Goal: Information Seeking & Learning: Learn about a topic

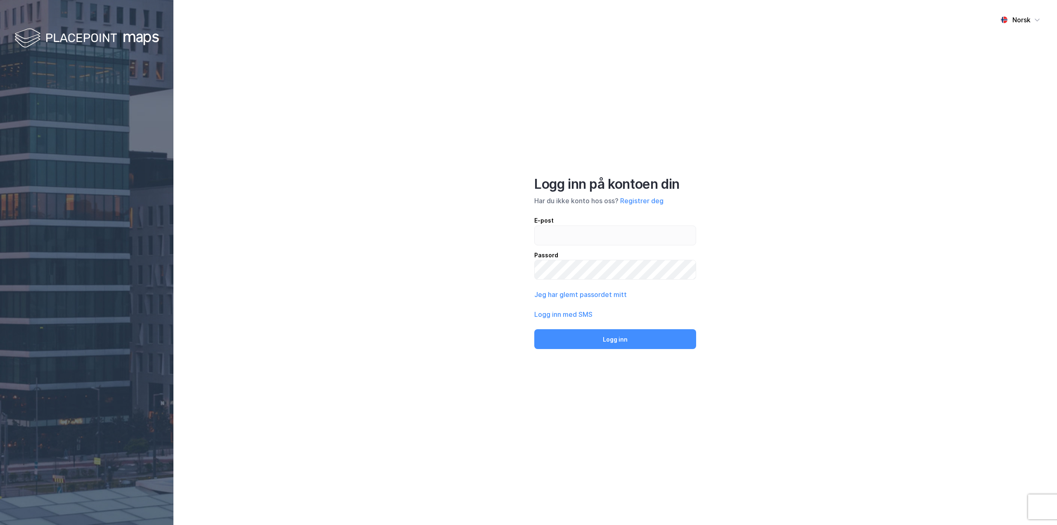
click at [504, 101] on div "Norsk Logg inn på kontoen din Har du ikke konto hos oss? Registrer deg E-post P…" at bounding box center [614, 262] width 883 height 525
click at [623, 235] on input "email" at bounding box center [615, 235] width 161 height 19
type input "[EMAIL_ADDRESS][DOMAIN_NAME]"
click at [593, 346] on button "Logg inn" at bounding box center [615, 339] width 162 height 20
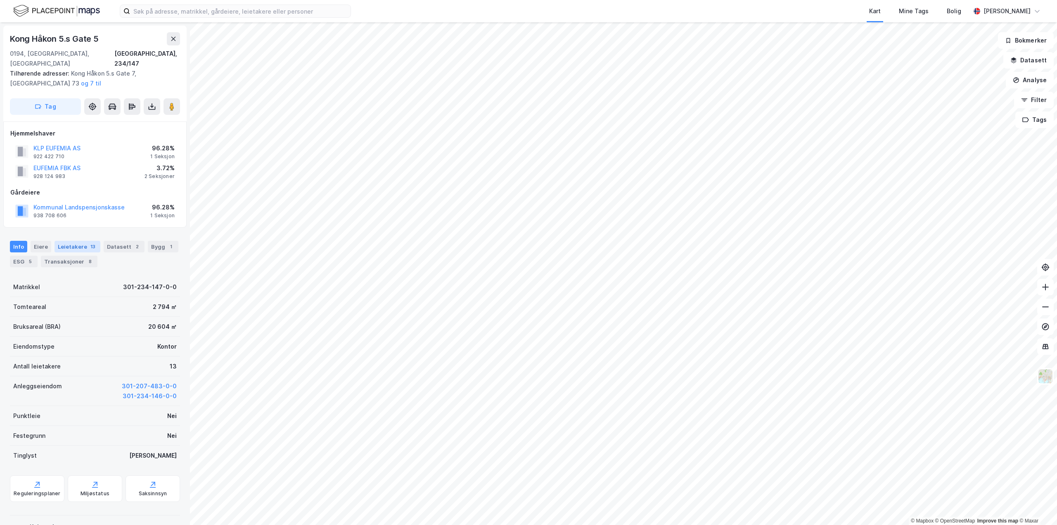
click at [78, 241] on div "Leietakere 13" at bounding box center [77, 247] width 46 height 12
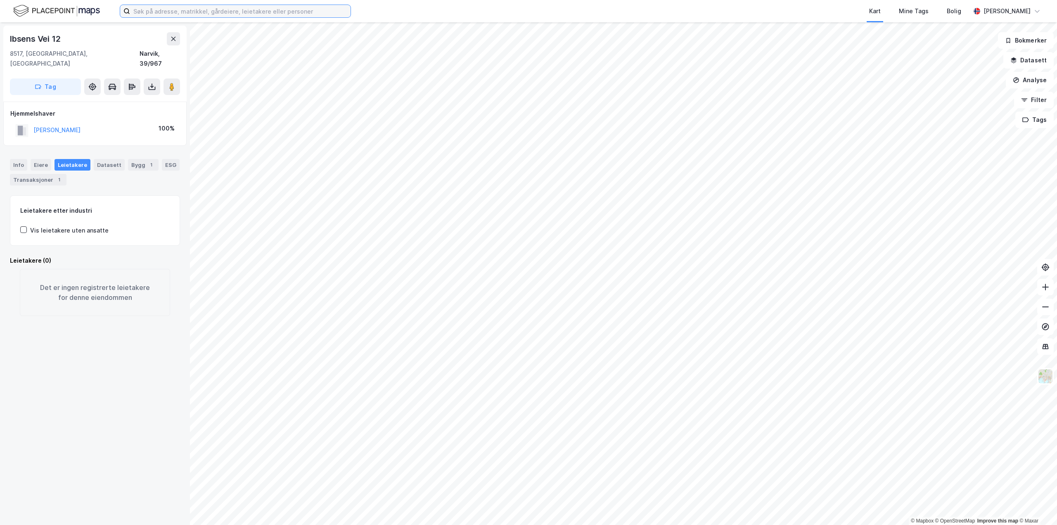
click at [208, 11] on input at bounding box center [240, 11] width 220 height 12
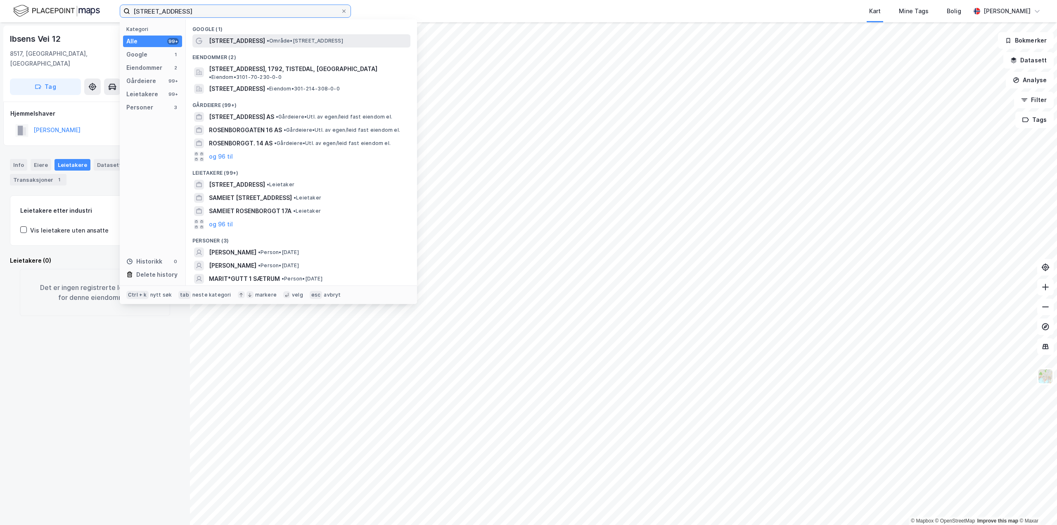
type input "[STREET_ADDRESS]"
click at [250, 38] on span "[STREET_ADDRESS]" at bounding box center [237, 41] width 56 height 10
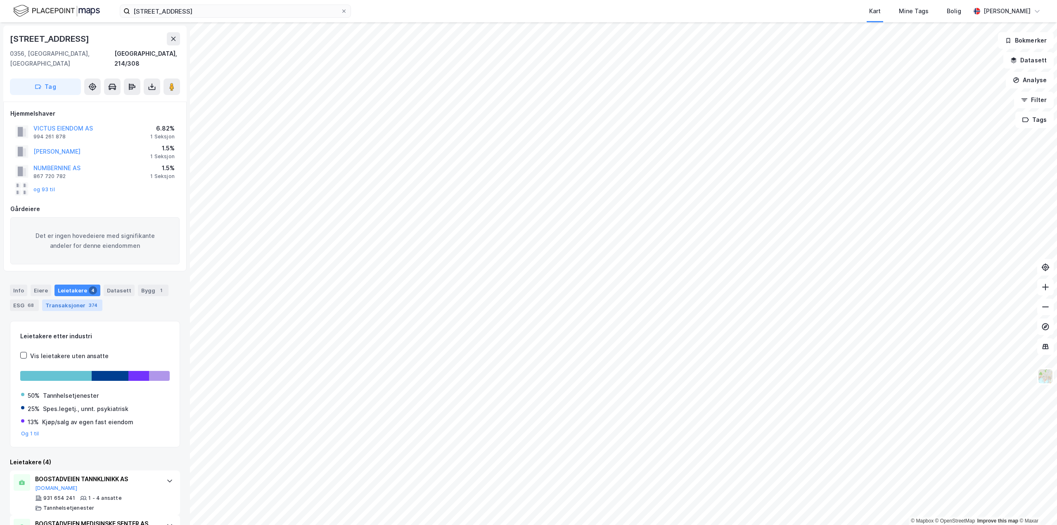
click at [72, 299] on div "Transaksjoner 374" at bounding box center [72, 305] width 60 height 12
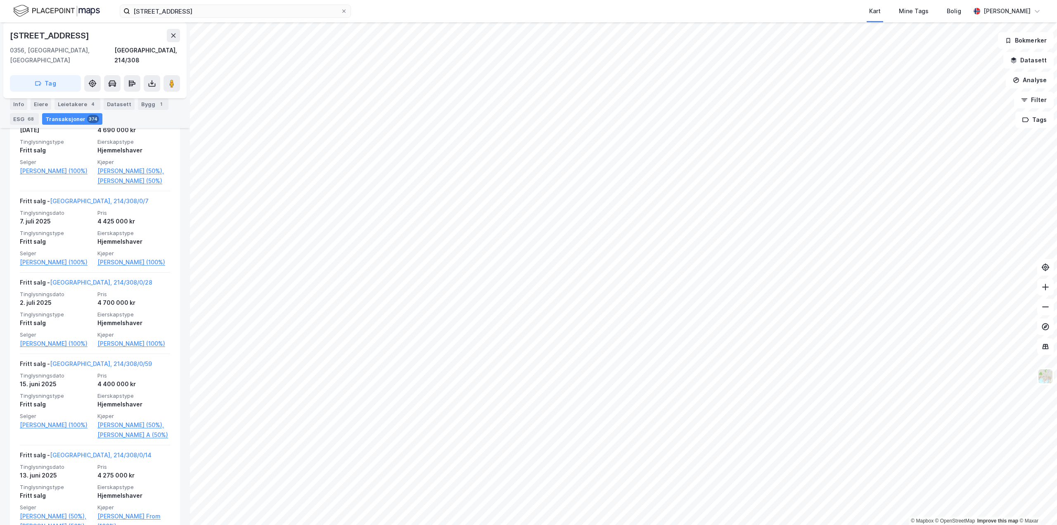
scroll to position [372, 0]
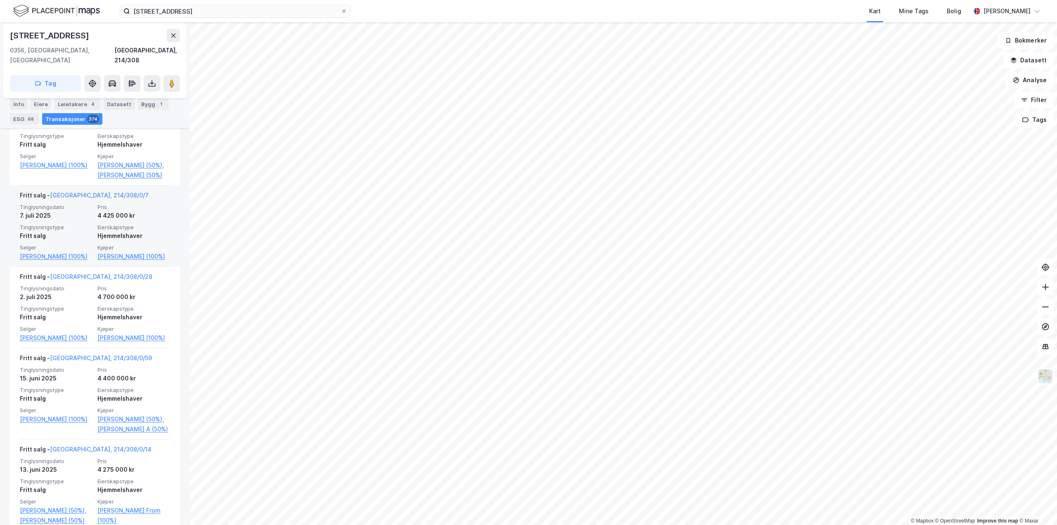
click at [53, 231] on span "Tinglysningstype" at bounding box center [56, 227] width 73 height 7
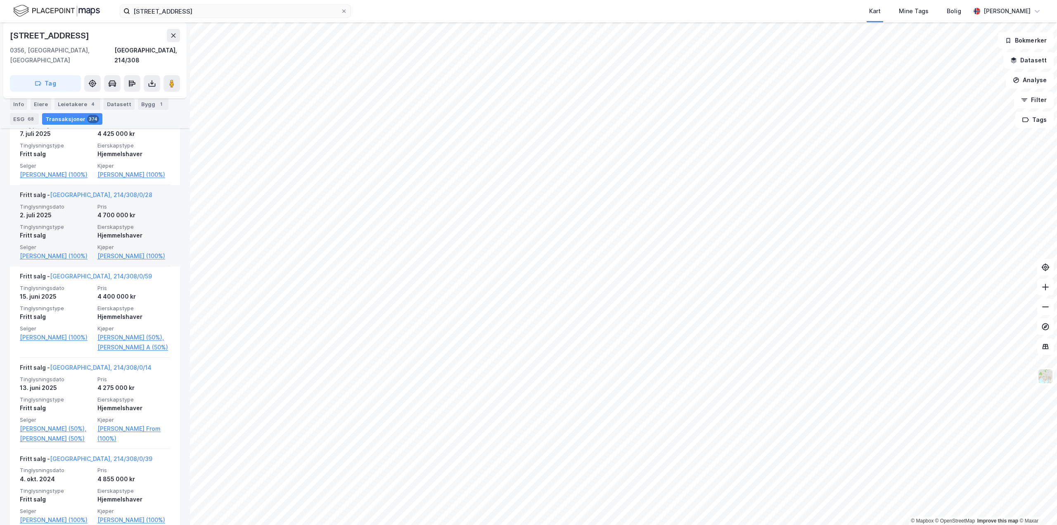
scroll to position [454, 0]
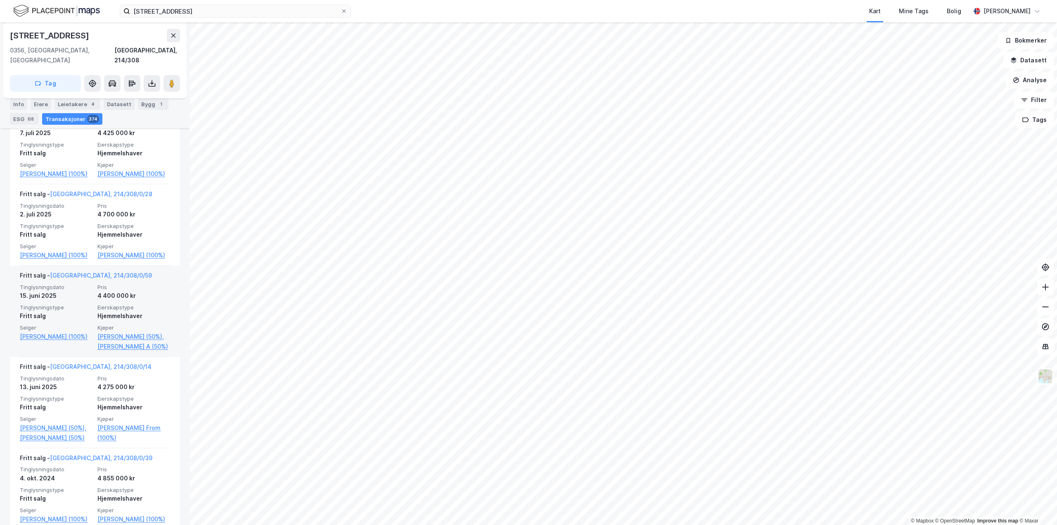
click at [69, 311] on span "Tinglysningstype" at bounding box center [56, 307] width 73 height 7
click at [92, 279] on link "[GEOGRAPHIC_DATA], 214/308/0/59" at bounding box center [101, 275] width 102 height 7
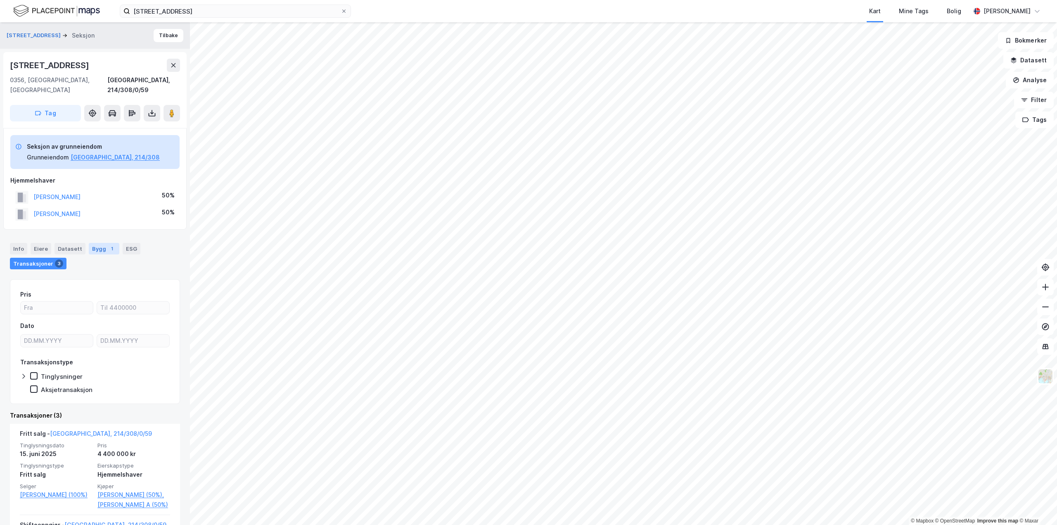
click at [108, 244] on div "1" at bounding box center [112, 248] width 8 height 8
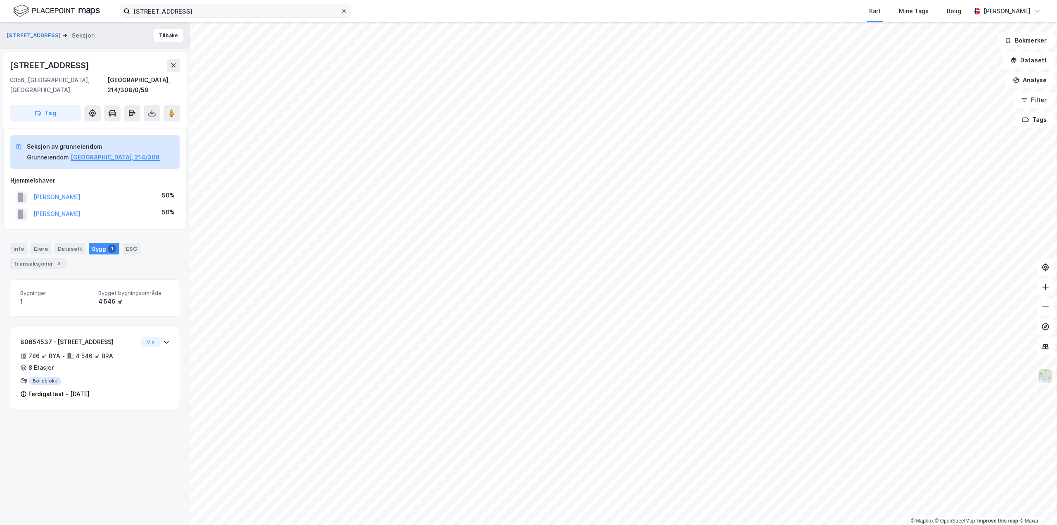
click at [346, 12] on icon at bounding box center [343, 11] width 5 height 5
click at [341, 12] on input "[STREET_ADDRESS]" at bounding box center [235, 11] width 211 height 12
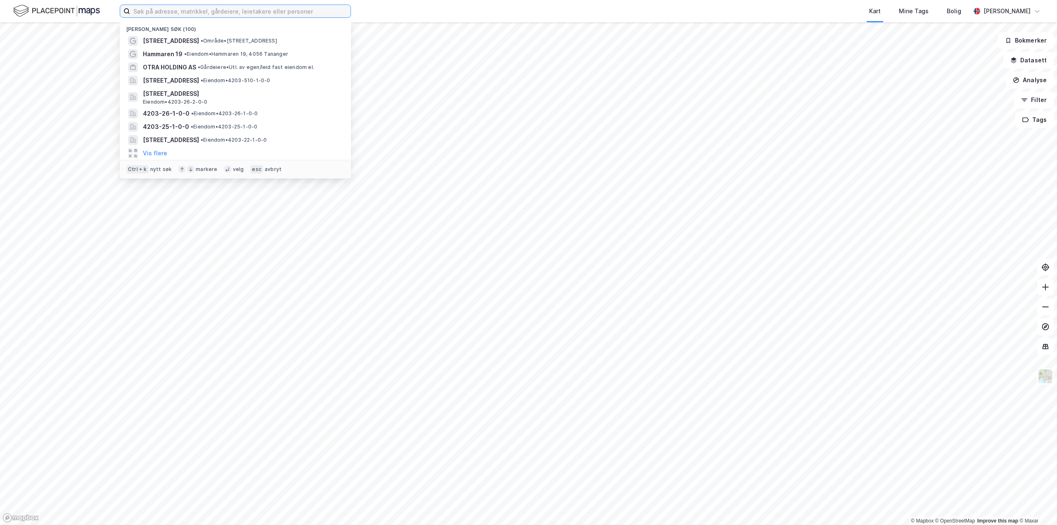
click at [259, 9] on input at bounding box center [240, 11] width 220 height 12
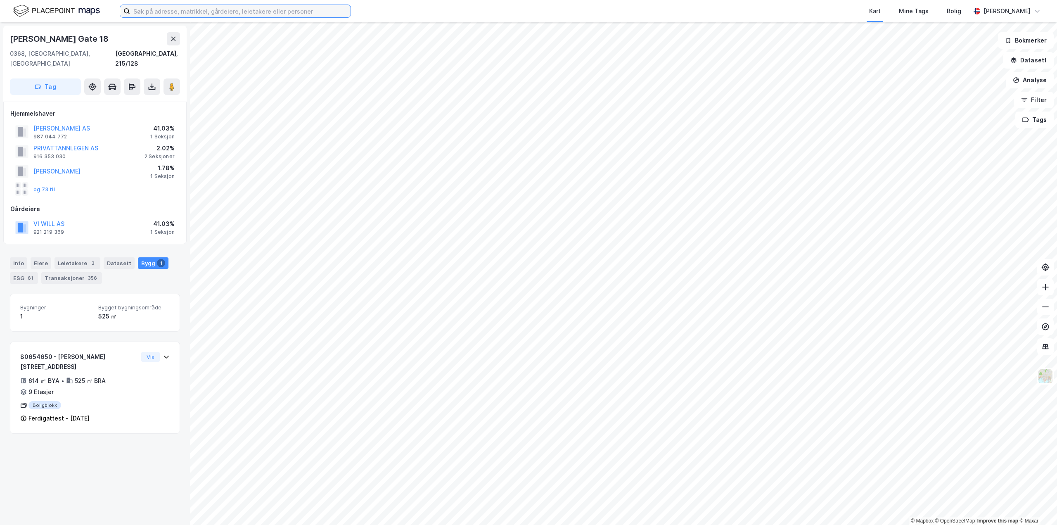
click at [192, 15] on input at bounding box center [240, 11] width 220 height 12
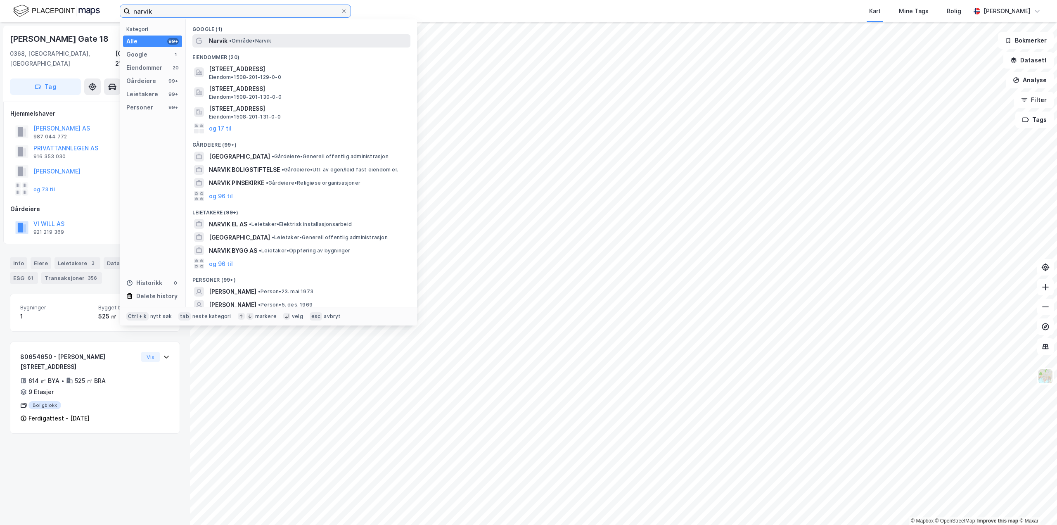
type input "narvik"
click at [225, 43] on span "Narvik" at bounding box center [218, 41] width 19 height 10
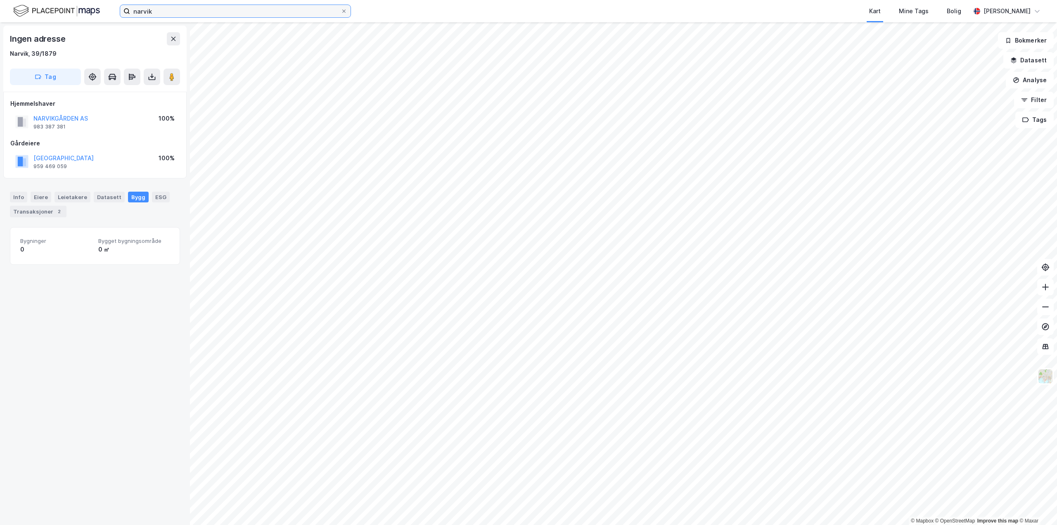
click at [191, 9] on input "narvik" at bounding box center [235, 11] width 211 height 12
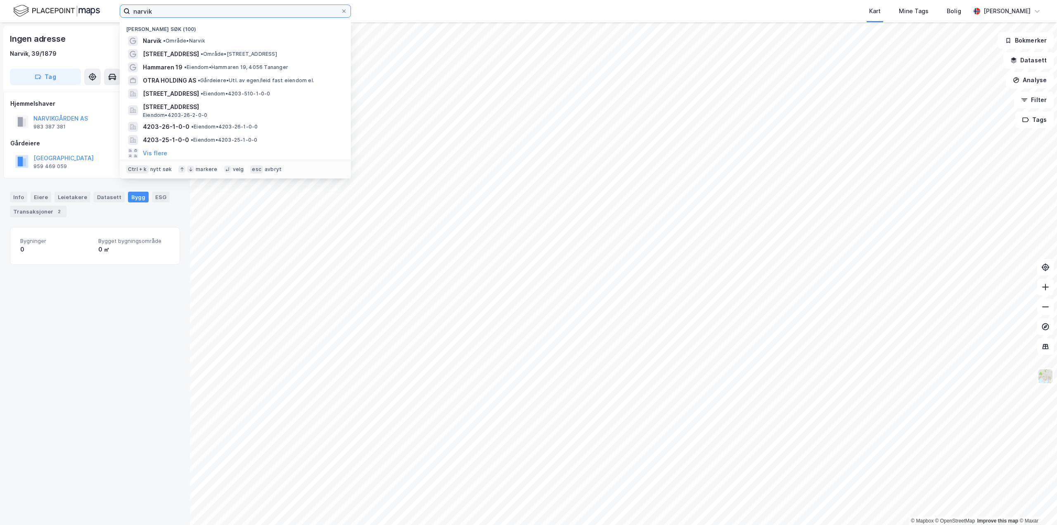
click at [191, 9] on input "narvik" at bounding box center [235, 11] width 211 height 12
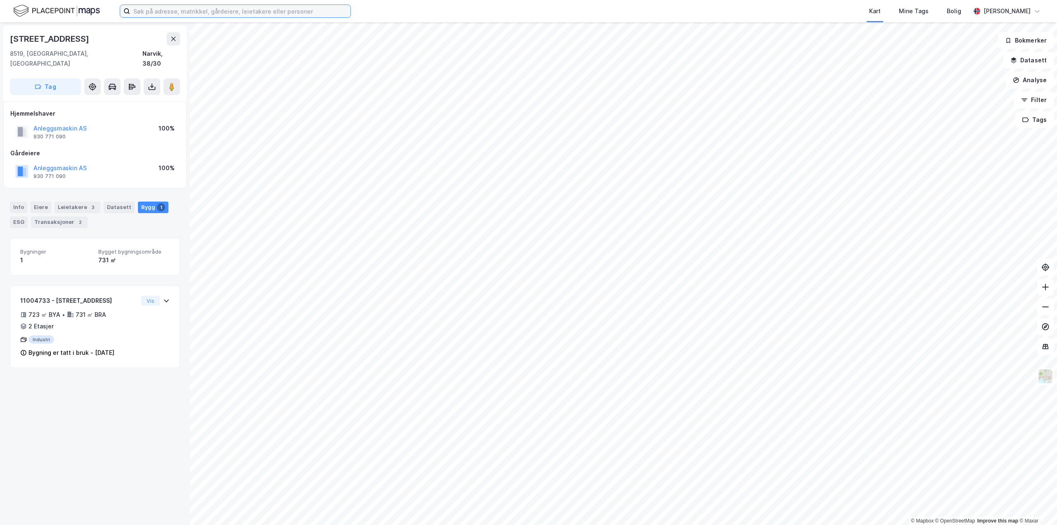
click at [159, 9] on input at bounding box center [240, 11] width 220 height 12
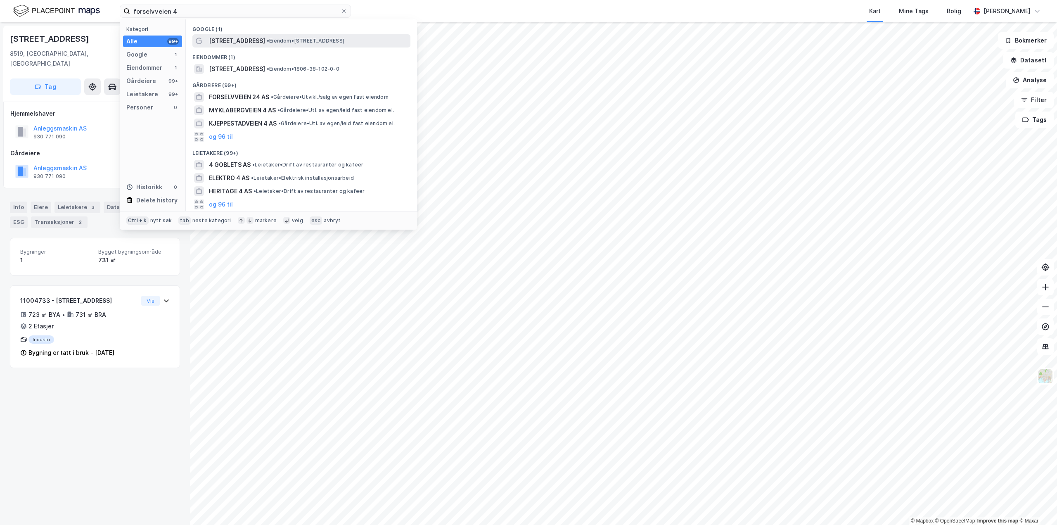
click at [256, 46] on div "[STREET_ADDRESS] • Eiendom • [STREET_ADDRESS]" at bounding box center [301, 40] width 218 height 13
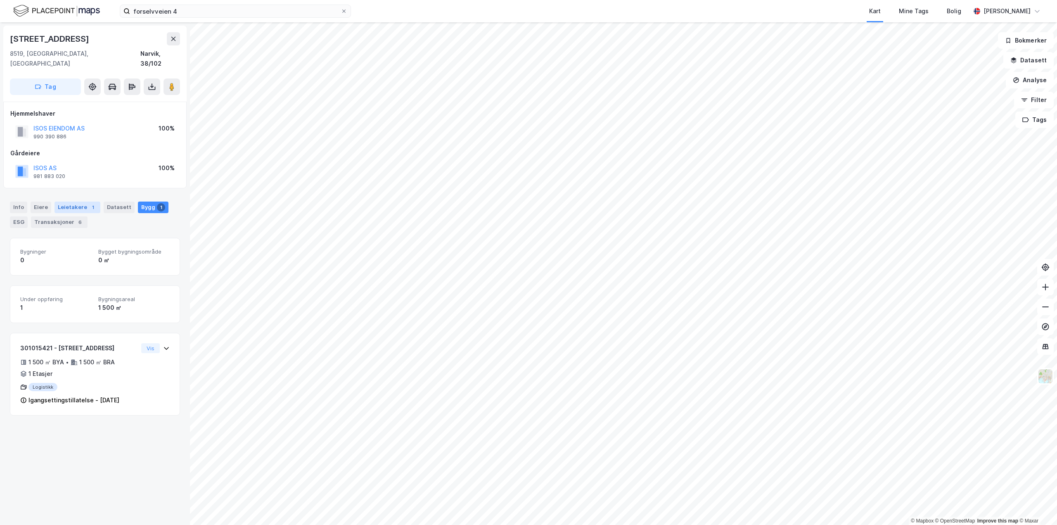
click at [83, 201] on div "Leietakere 1" at bounding box center [77, 207] width 46 height 12
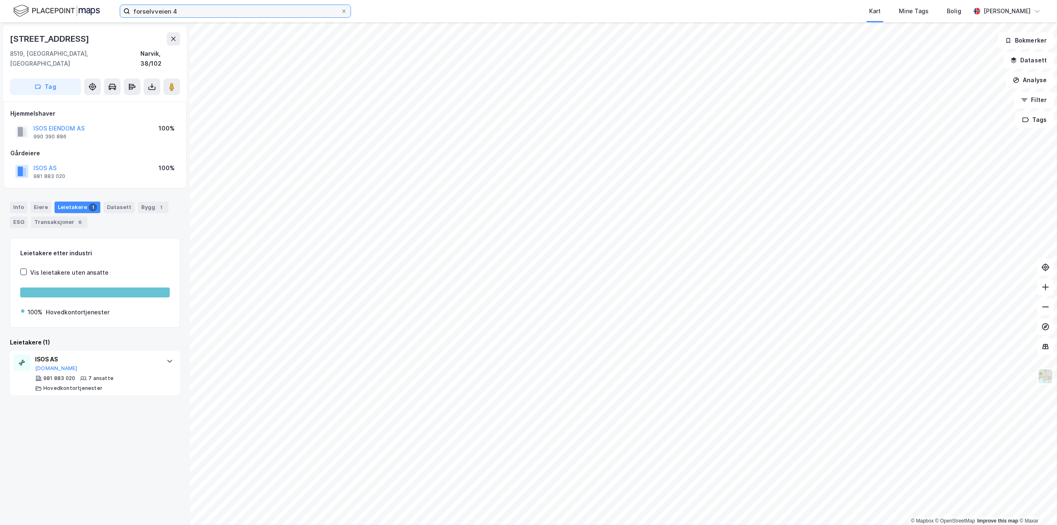
click at [182, 7] on input "forselvveien 4" at bounding box center [235, 11] width 211 height 12
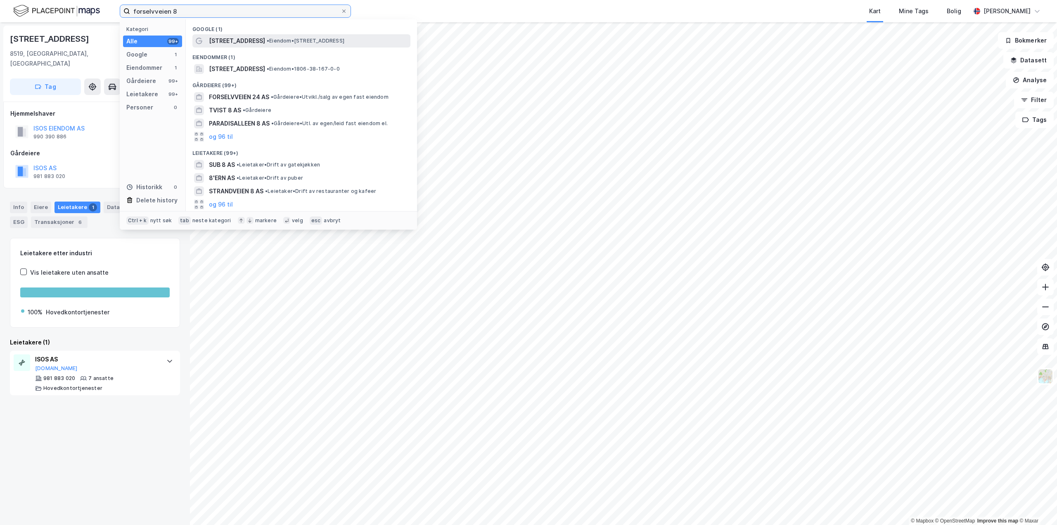
type input "forselvveien 8"
click at [267, 42] on span "• Eiendom • [STREET_ADDRESS]" at bounding box center [306, 41] width 78 height 7
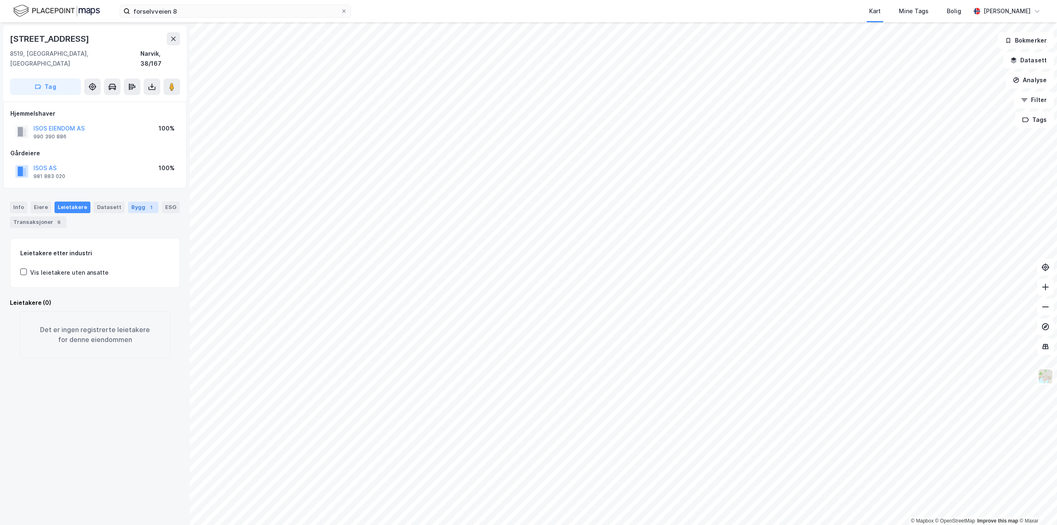
click at [138, 201] on div "Bygg 1" at bounding box center [143, 207] width 31 height 12
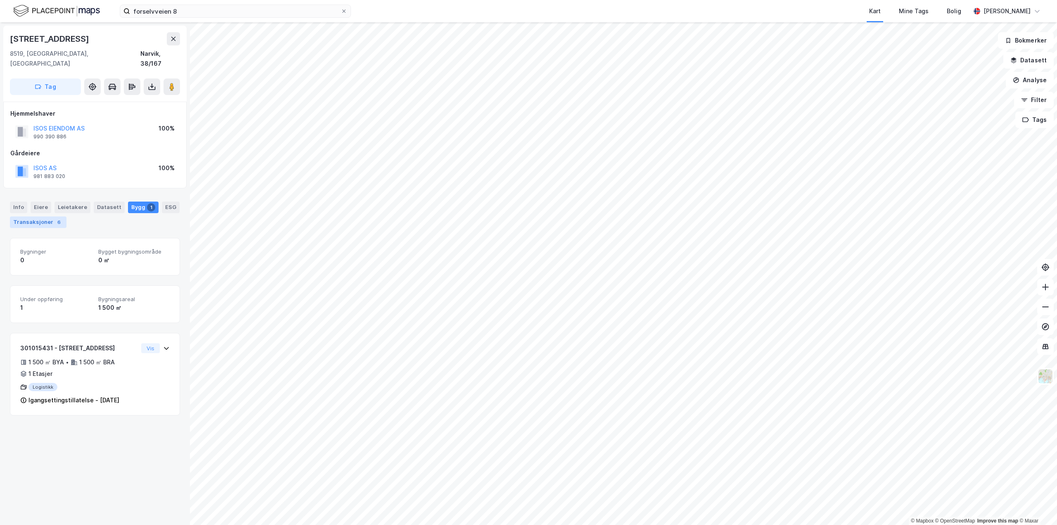
click at [44, 216] on div "Transaksjoner 6" at bounding box center [38, 222] width 57 height 12
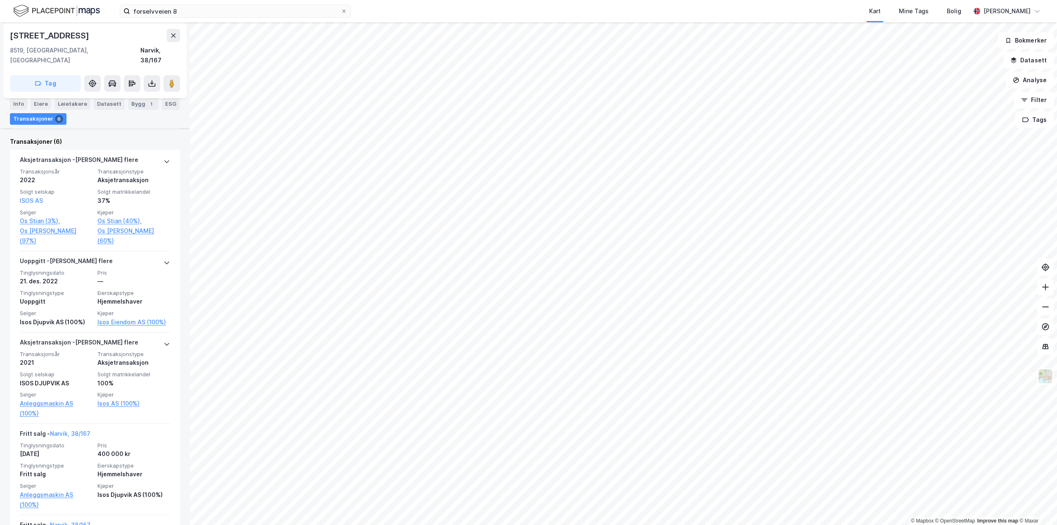
scroll to position [385, 0]
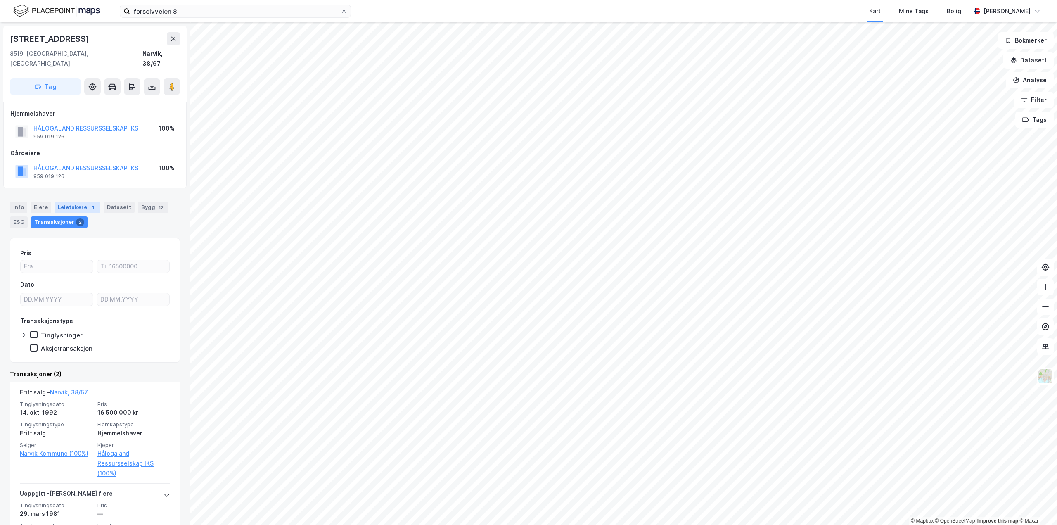
click at [83, 201] on div "Leietakere 1" at bounding box center [77, 207] width 46 height 12
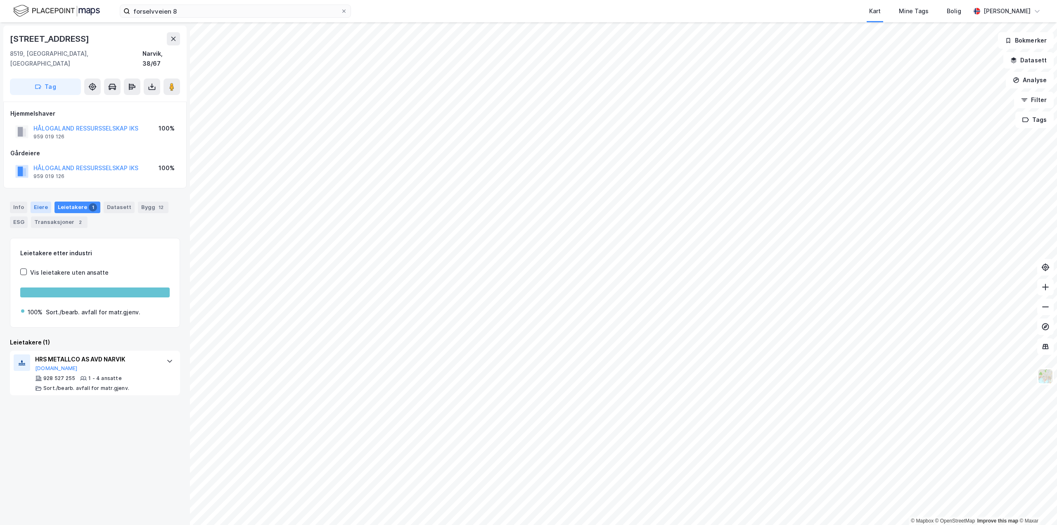
click at [40, 201] on div "Eiere" at bounding box center [41, 207] width 21 height 12
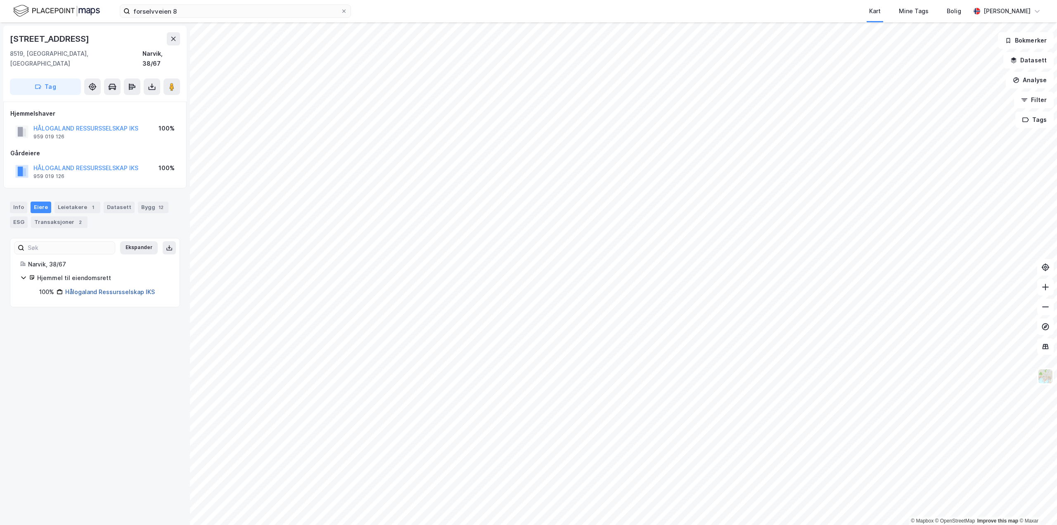
click at [131, 288] on link "Hålogaland Ressursselskap IKS" at bounding box center [110, 291] width 90 height 7
click at [23, 201] on div "Info" at bounding box center [18, 207] width 17 height 12
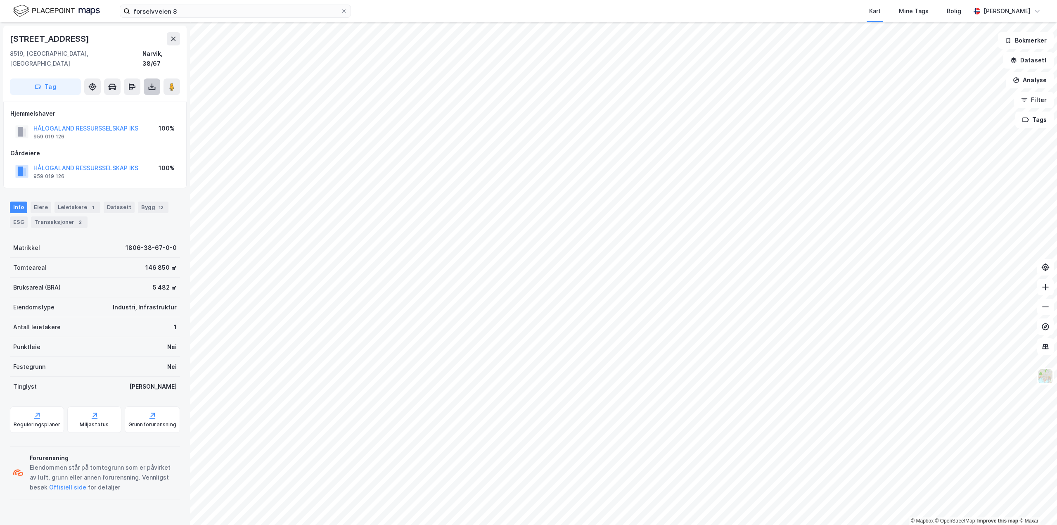
click at [156, 79] on button at bounding box center [152, 86] width 17 height 17
click at [117, 97] on div "Last ned grunnbok" at bounding box center [116, 103] width 88 height 13
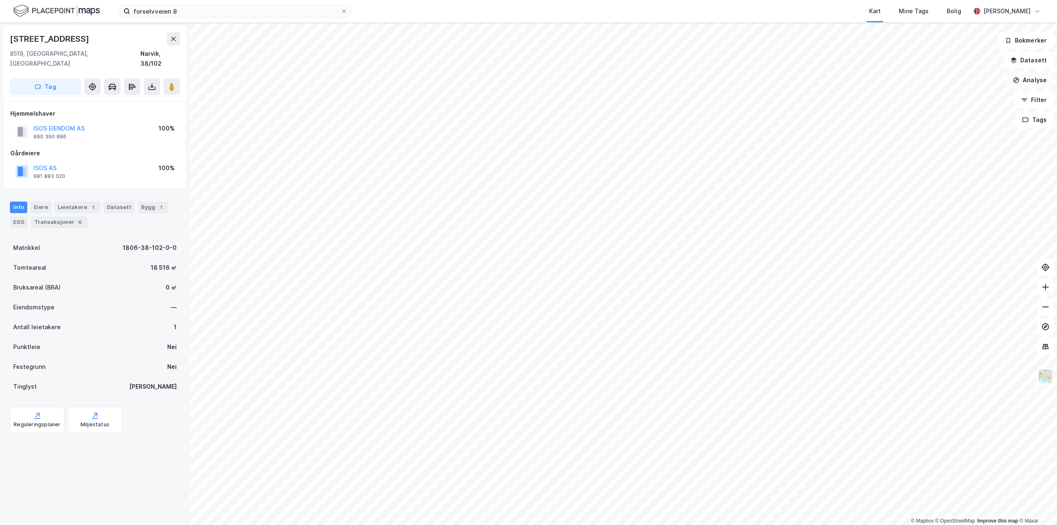
click at [1025, 79] on button "Analyse" at bounding box center [1030, 80] width 48 height 17
click at [1037, 66] on button "Datasett" at bounding box center [1028, 60] width 50 height 17
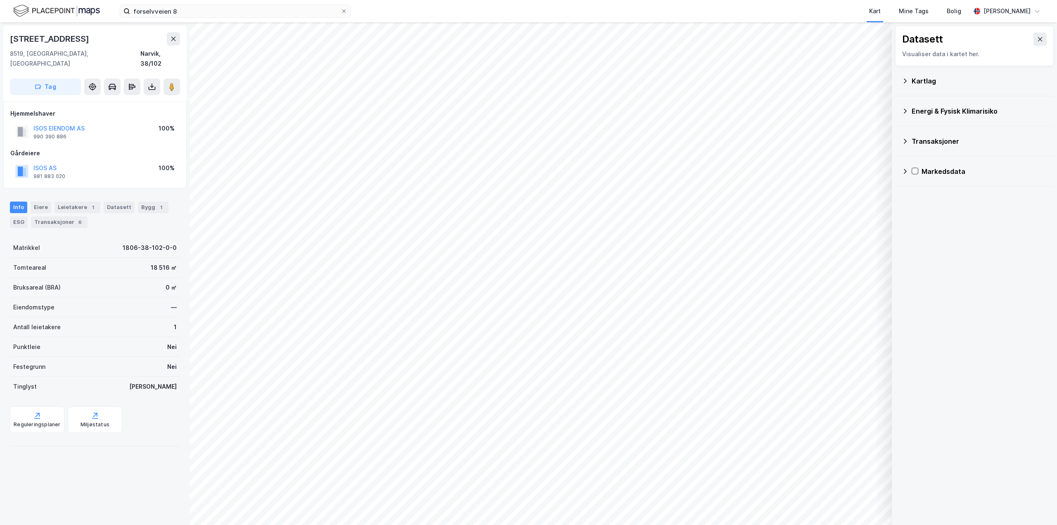
click at [912, 81] on div "Kartlag" at bounding box center [979, 81] width 135 height 10
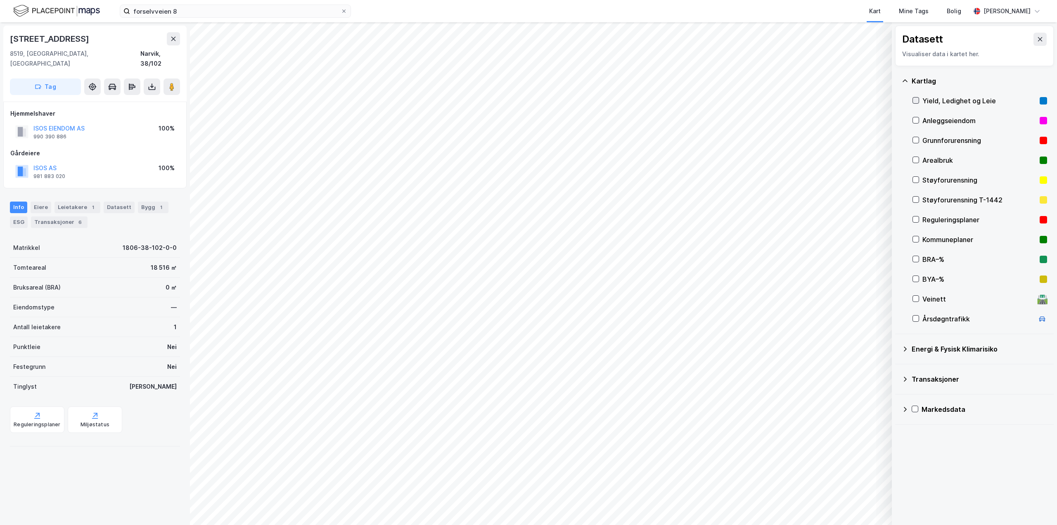
click at [915, 102] on icon at bounding box center [916, 100] width 5 height 3
click at [918, 242] on icon at bounding box center [916, 239] width 6 height 6
click at [914, 96] on div "Yield, Ledighet og Leie" at bounding box center [979, 101] width 135 height 20
click at [154, 83] on button at bounding box center [152, 86] width 17 height 17
click at [150, 97] on div "Last ned grunnbok" at bounding box center [116, 103] width 88 height 13
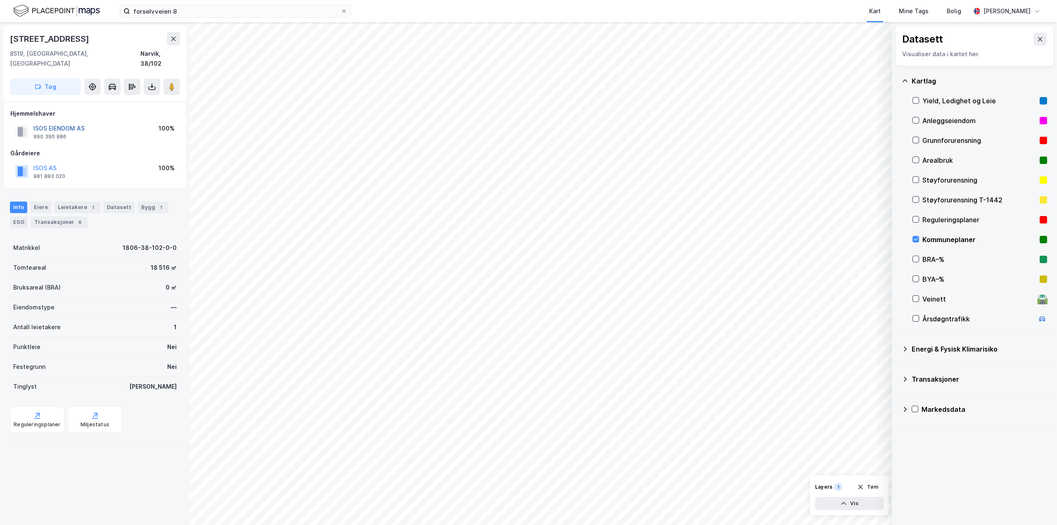
click at [0, 0] on button "ISOS EIENDOM AS" at bounding box center [0, 0] width 0 height 0
click at [149, 83] on button at bounding box center [152, 86] width 17 height 17
click at [144, 113] on div "Last ned matrikkelrapport" at bounding box center [121, 116] width 68 height 7
click at [107, 100] on div "Last ned grunnbok" at bounding box center [111, 103] width 48 height 7
click at [916, 383] on div "Transaksjoner" at bounding box center [979, 379] width 135 height 10
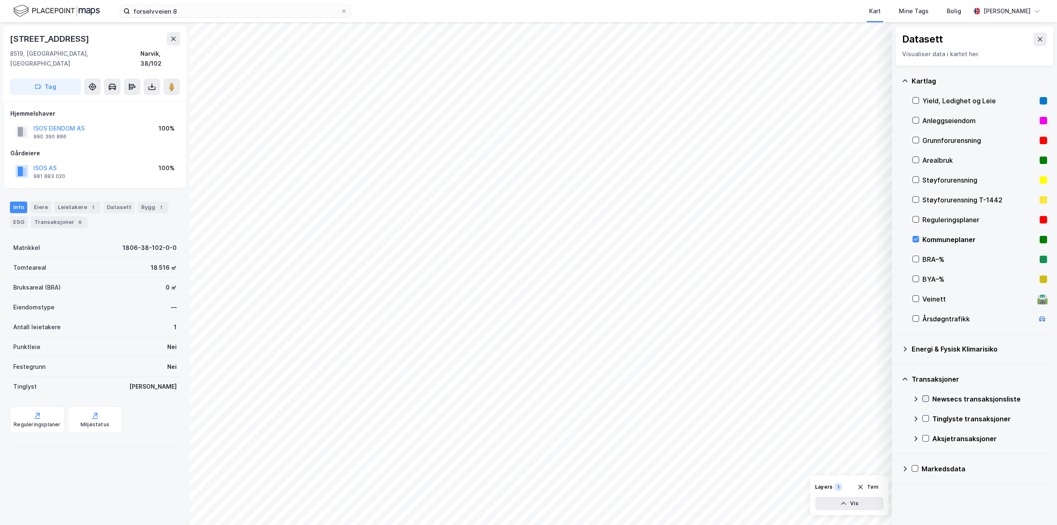
click at [925, 399] on icon at bounding box center [926, 398] width 6 height 6
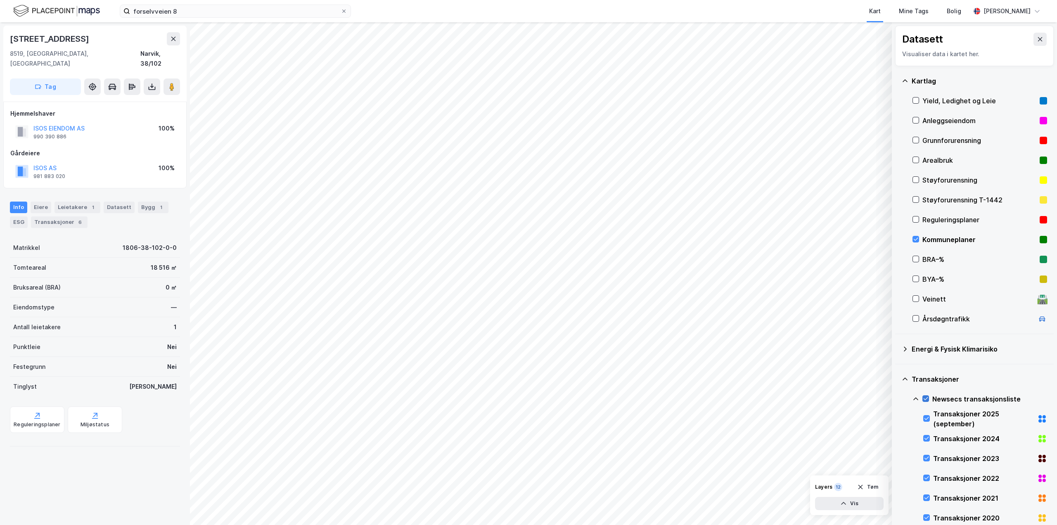
click at [926, 399] on icon at bounding box center [926, 398] width 6 height 6
click at [64, 216] on div "Transaksjoner 6" at bounding box center [59, 222] width 57 height 12
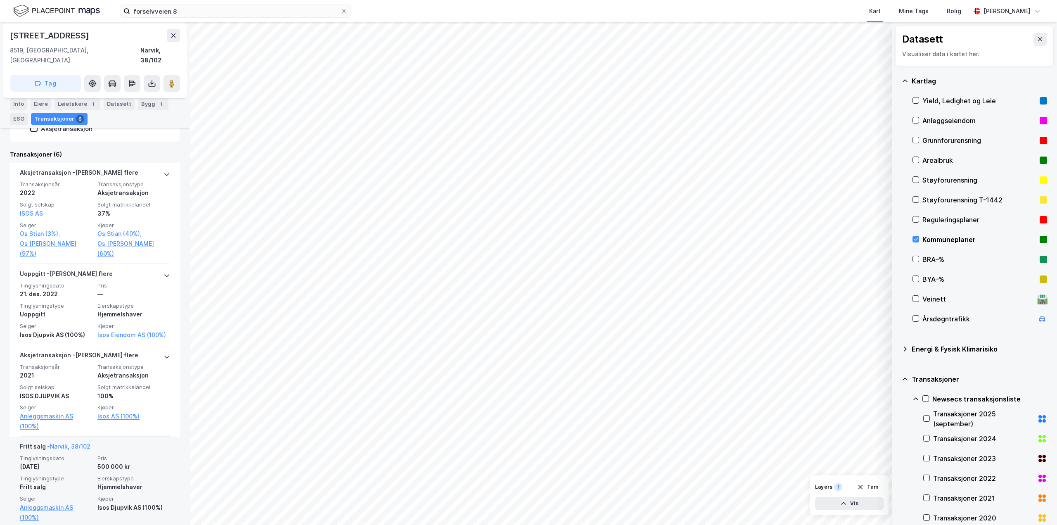
scroll to position [96, 0]
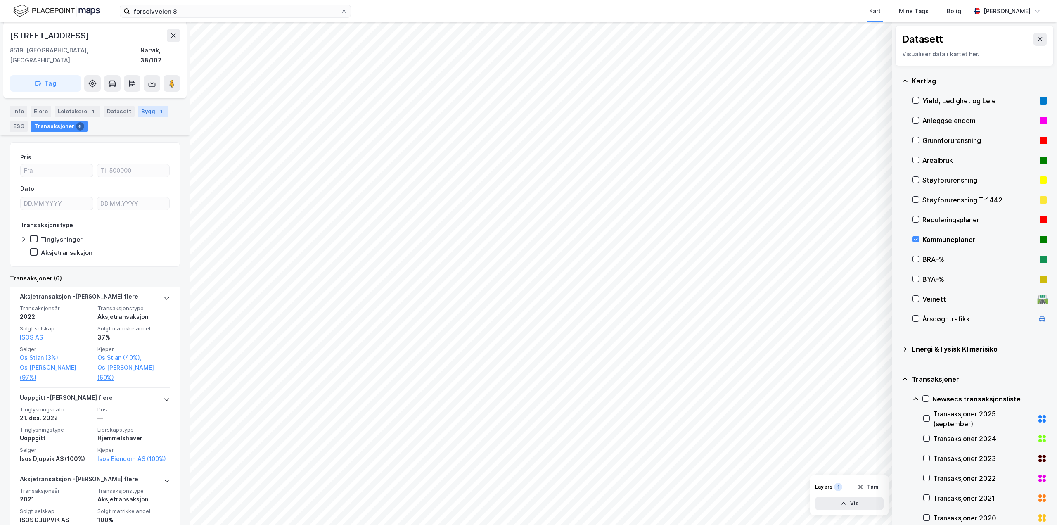
click at [157, 107] on div "1" at bounding box center [161, 111] width 8 height 8
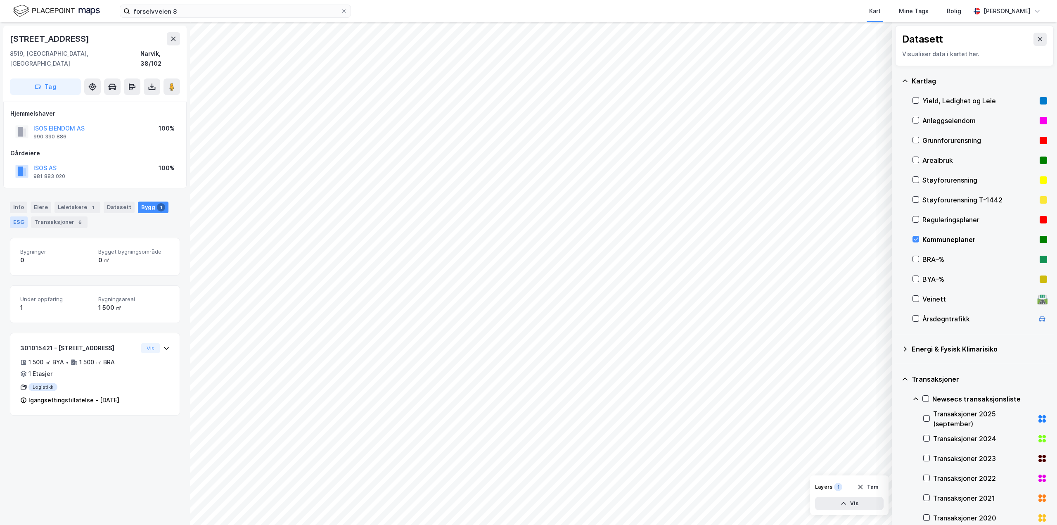
click at [18, 216] on div "ESG" at bounding box center [19, 222] width 18 height 12
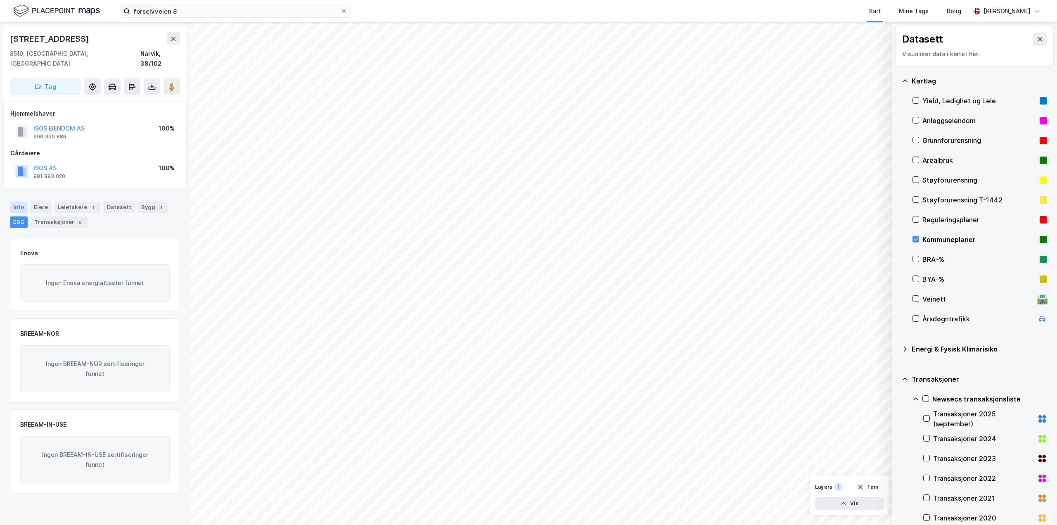
click at [18, 201] on div "Info" at bounding box center [18, 207] width 17 height 12
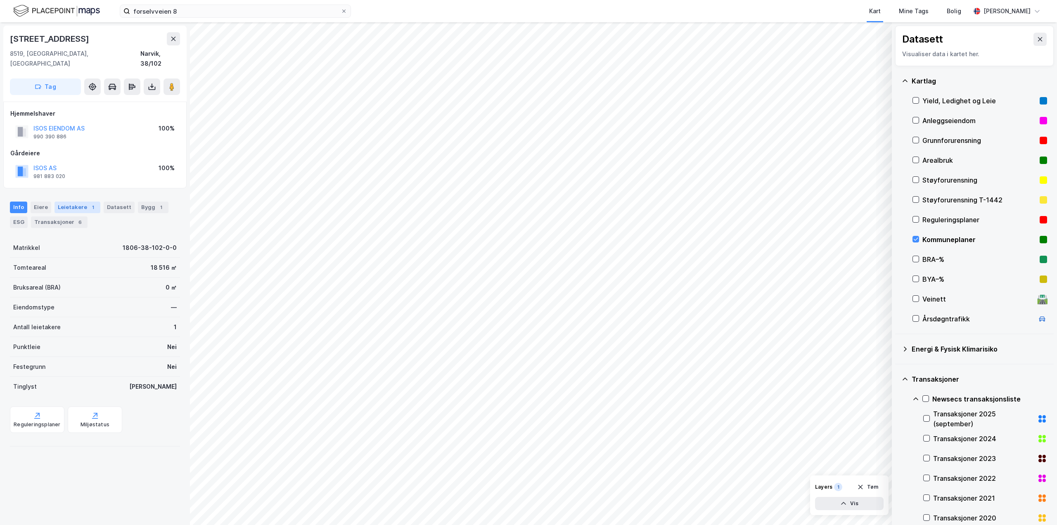
click at [63, 201] on div "Leietakere 1" at bounding box center [77, 207] width 46 height 12
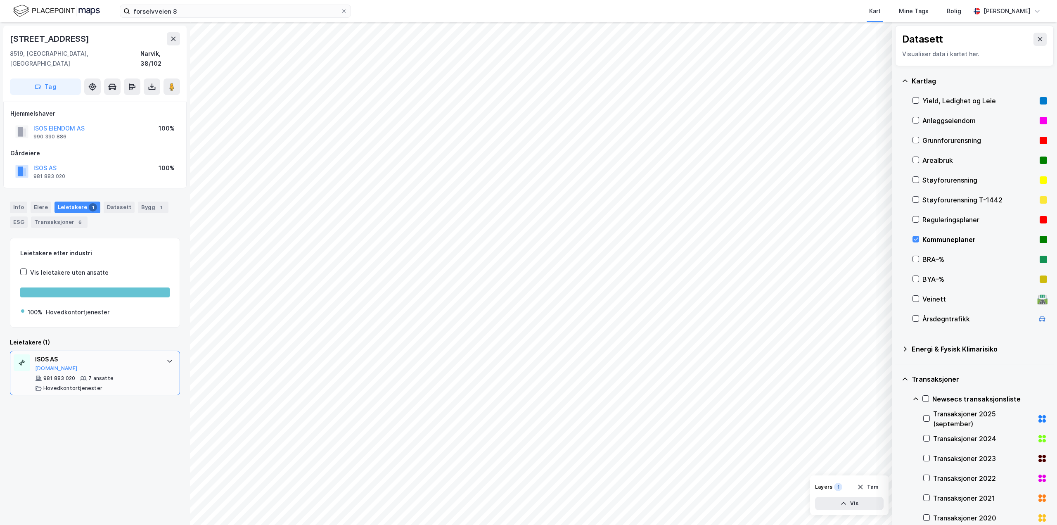
click at [163, 355] on div at bounding box center [169, 360] width 13 height 13
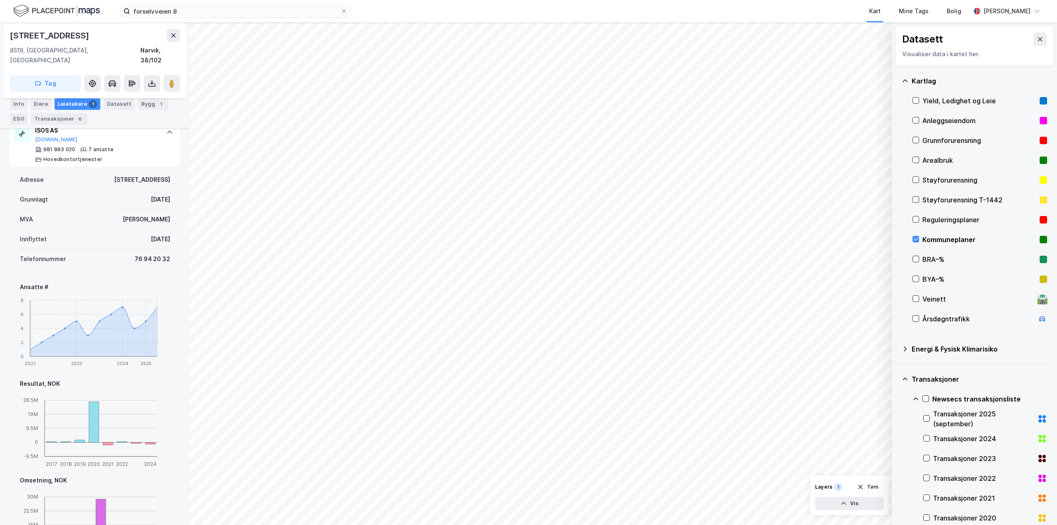
scroll to position [228, 0]
click at [175, 36] on icon at bounding box center [173, 35] width 5 height 4
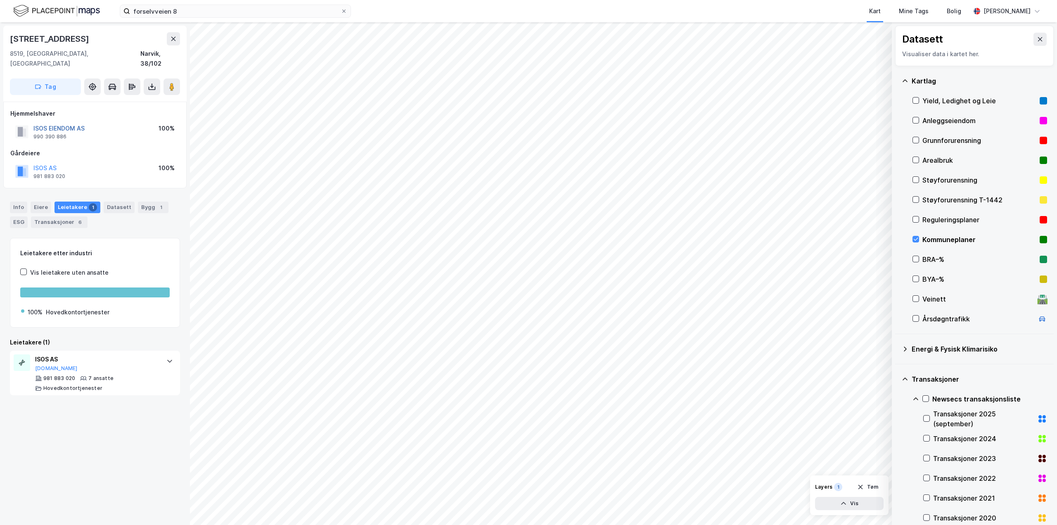
click at [0, 0] on button "ISOS EIENDOM AS" at bounding box center [0, 0] width 0 height 0
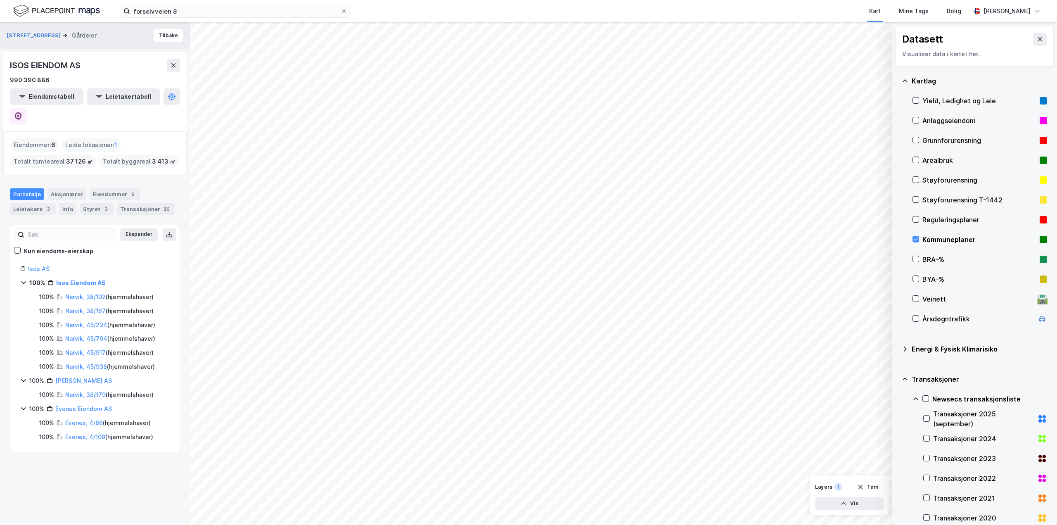
click at [72, 131] on div "Eiendommer : 6 Leide lokasjoner : 1 Totalt tomteareal : 37 126 ㎡ Totalt byggare…" at bounding box center [94, 153] width 183 height 44
click at [343, 10] on icon at bounding box center [343, 11] width 5 height 5
click at [341, 10] on input "forselvveien 8" at bounding box center [235, 11] width 211 height 12
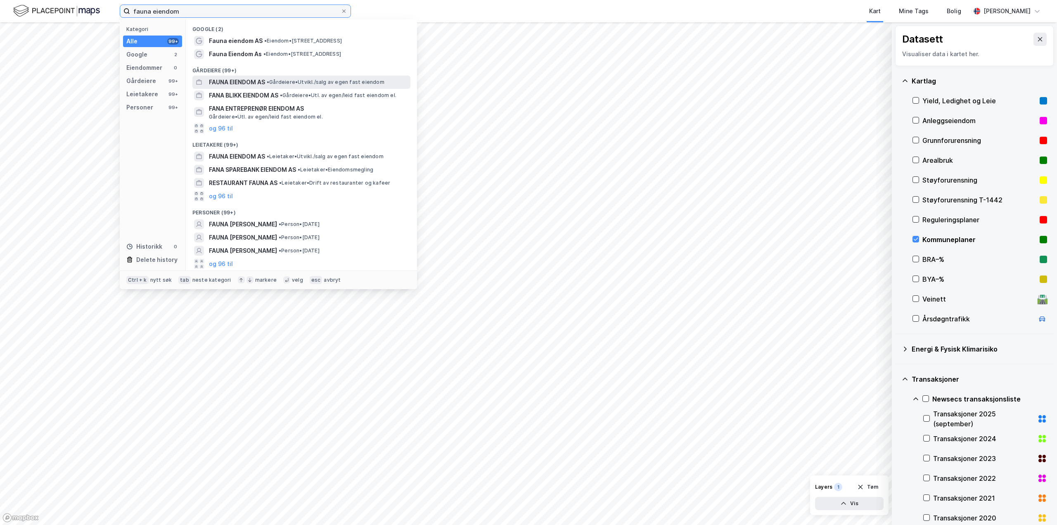
type input "fauna eiendom"
click at [305, 78] on div "FAUNA EIENDOM AS • Gårdeiere • [GEOGRAPHIC_DATA]/salg av egen fast eiendom" at bounding box center [309, 82] width 200 height 10
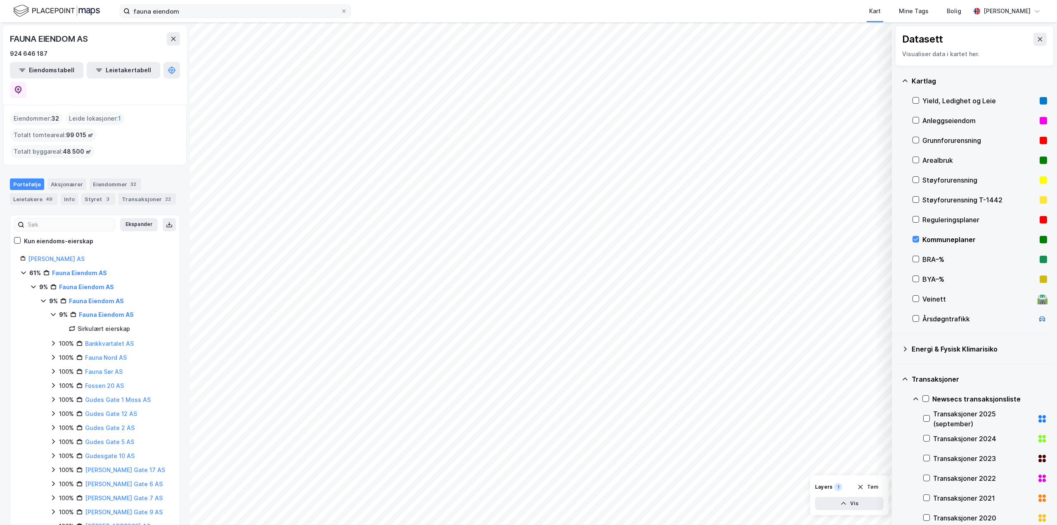
click at [49, 339] on div "9% Fauna Eiendom AS 9% Fauna Eiendom AS Sirkulært eierskap 100% Bankkvartalet A…" at bounding box center [105, 483] width 130 height 375
click at [52, 354] on icon at bounding box center [53, 357] width 7 height 7
click at [102, 354] on link "Fauna Nord AS" at bounding box center [106, 357] width 42 height 7
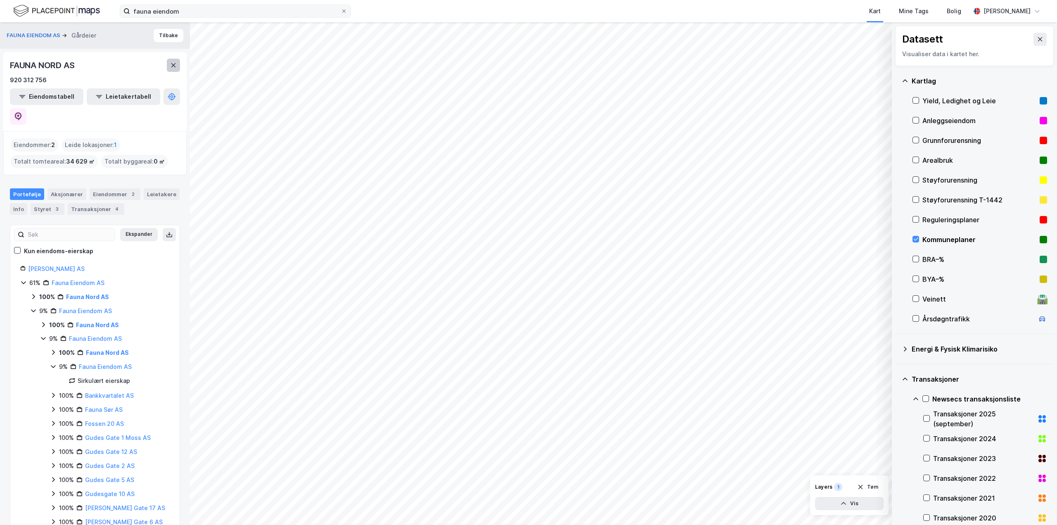
click at [175, 67] on icon at bounding box center [173, 65] width 7 height 7
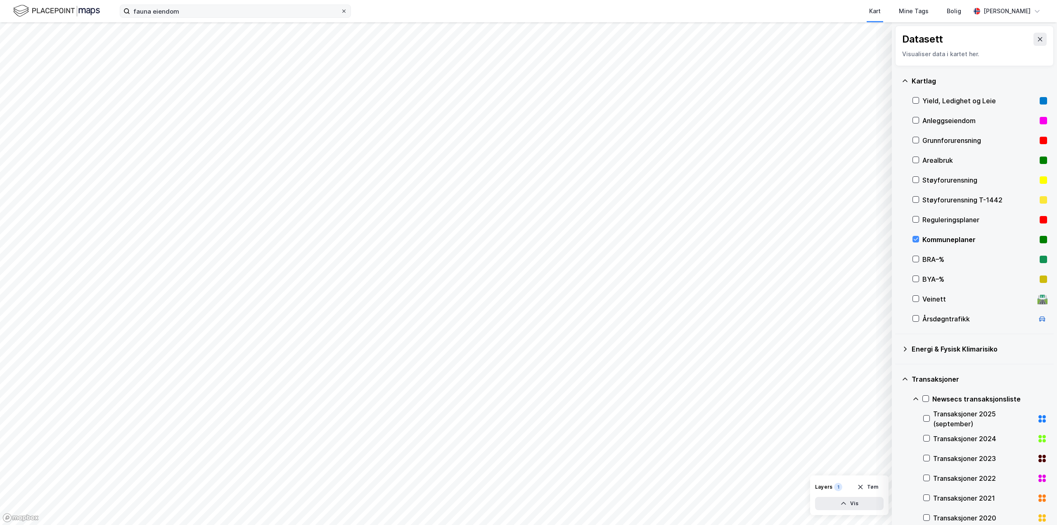
click at [345, 10] on icon at bounding box center [343, 11] width 5 height 5
click at [341, 10] on input "fauna eiendom" at bounding box center [235, 11] width 211 height 12
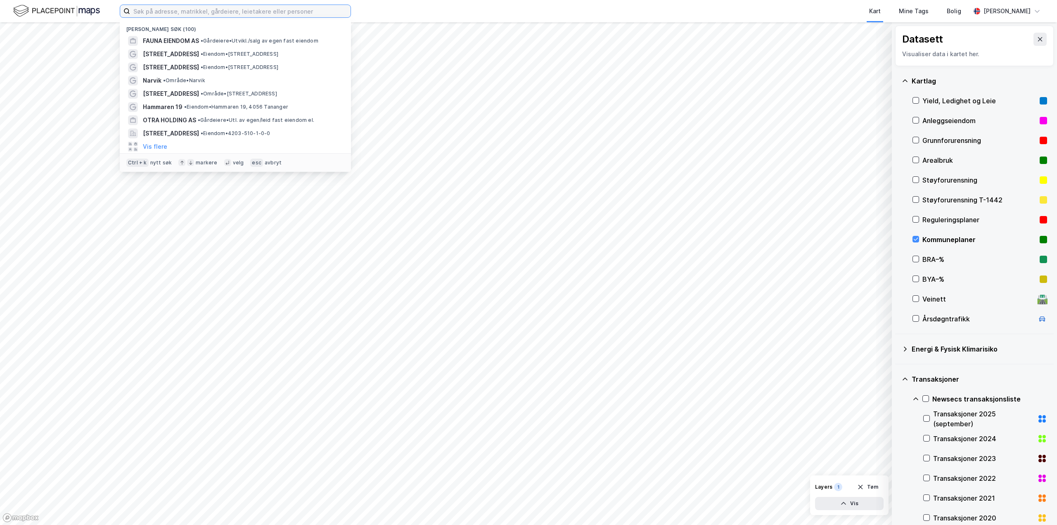
click at [221, 9] on input at bounding box center [240, 11] width 220 height 12
click at [162, 149] on button "Vis flere" at bounding box center [155, 147] width 24 height 10
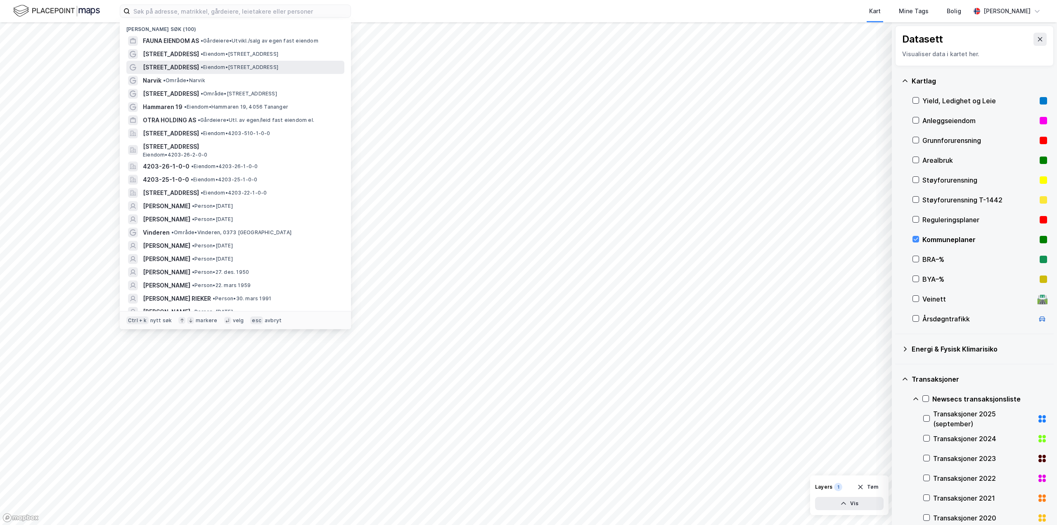
click at [159, 61] on div "[STREET_ADDRESS] • Eiendom • [STREET_ADDRESS]" at bounding box center [235, 67] width 218 height 13
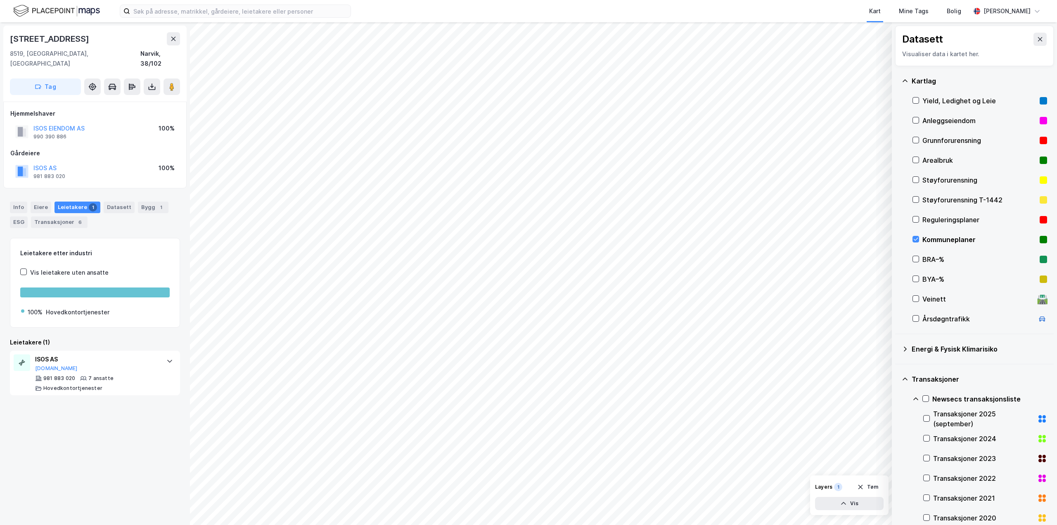
click at [147, 204] on div "Info [PERSON_NAME] 1 Datasett Bygg 1 ESG Transaksjoner 6" at bounding box center [95, 214] width 170 height 26
click at [148, 202] on div "Bygg 1" at bounding box center [153, 207] width 31 height 12
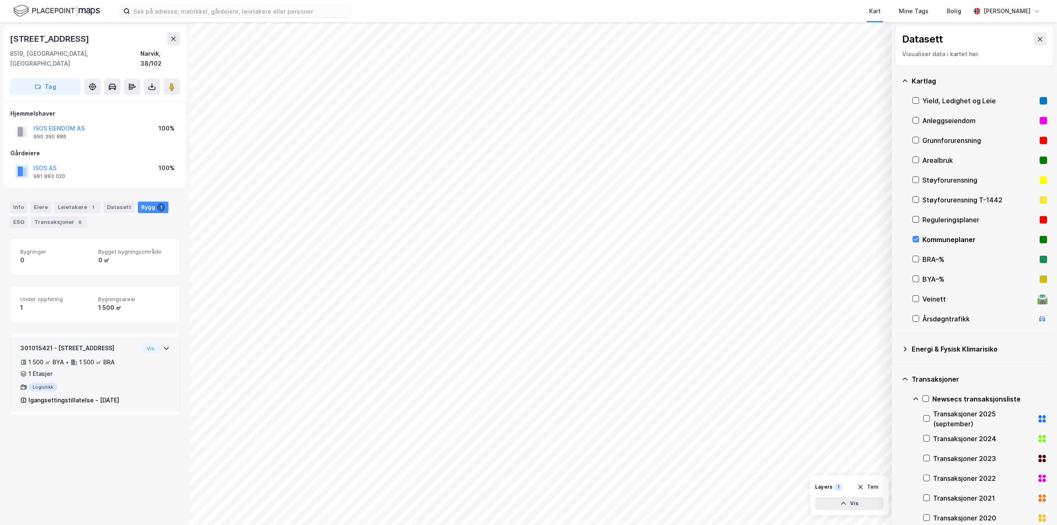
click at [163, 345] on icon at bounding box center [166, 348] width 7 height 7
click at [21, 203] on div "Info" at bounding box center [18, 207] width 17 height 12
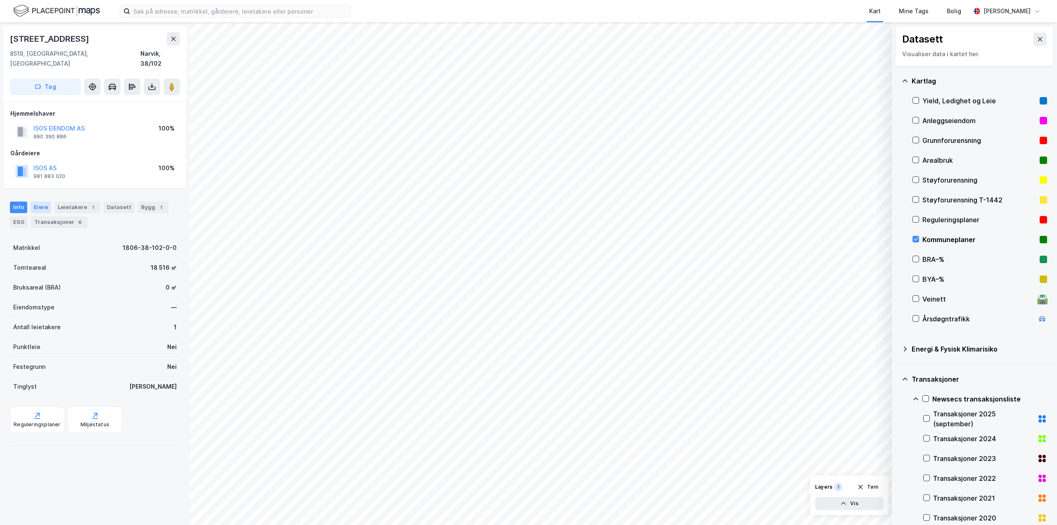
click at [36, 201] on div "Eiere" at bounding box center [41, 207] width 21 height 12
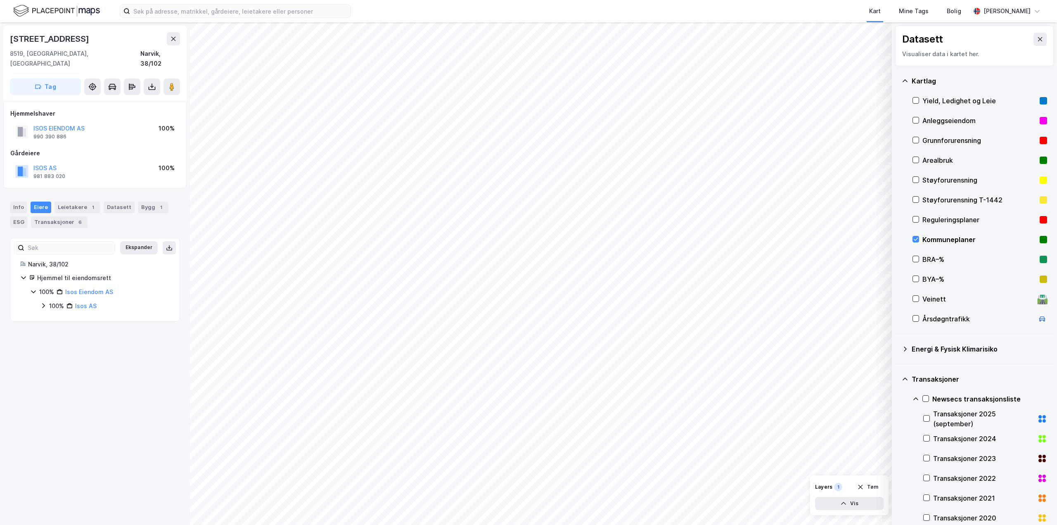
click at [43, 302] on icon at bounding box center [43, 305] width 7 height 7
click at [82, 201] on div "Leietakere 3" at bounding box center [77, 207] width 46 height 12
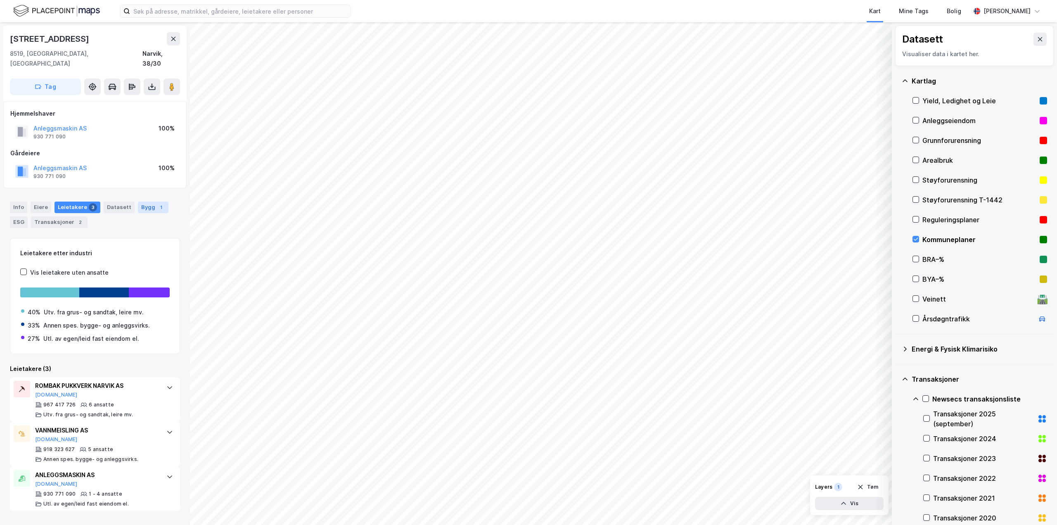
click at [139, 201] on div "Bygg 1" at bounding box center [153, 207] width 31 height 12
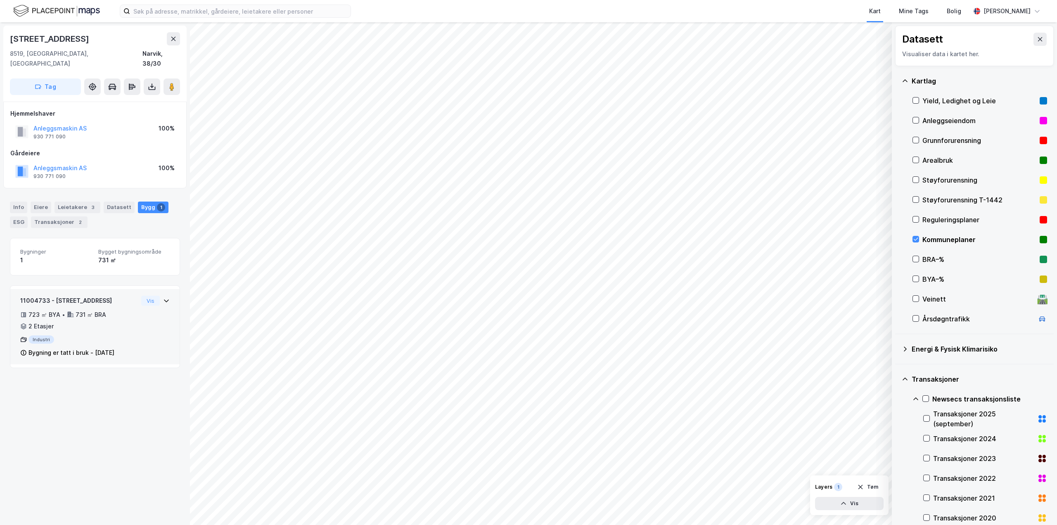
drag, startPoint x: 140, startPoint y: 334, endPoint x: 156, endPoint y: 324, distance: 18.8
click at [155, 324] on div "11004733 - Forselvveien 1 723 ㎡ BYA • 731 ㎡ BRA • 2 Etasjer Industri Bygning er…" at bounding box center [94, 330] width 149 height 69
click at [162, 327] on div "11004733 - Forselvveien 1 723 ㎡ BYA • 731 ㎡ BRA • 2 Etasjer Industri Bygning er…" at bounding box center [94, 330] width 149 height 69
click at [129, 405] on div "[STREET_ADDRESS], [GEOGRAPHIC_DATA] [GEOGRAPHIC_DATA], 38/30 Tag Hjemmelshaver …" at bounding box center [95, 273] width 190 height 502
click at [13, 201] on div "Info" at bounding box center [18, 207] width 17 height 12
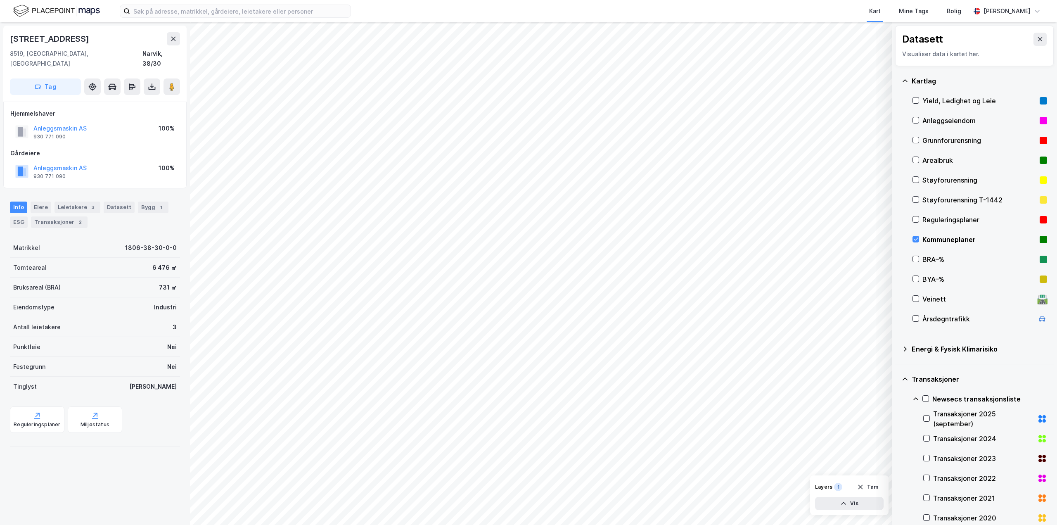
click at [163, 282] on div "731 ㎡" at bounding box center [168, 287] width 18 height 10
click at [152, 263] on div "6 476 ㎡" at bounding box center [164, 268] width 24 height 10
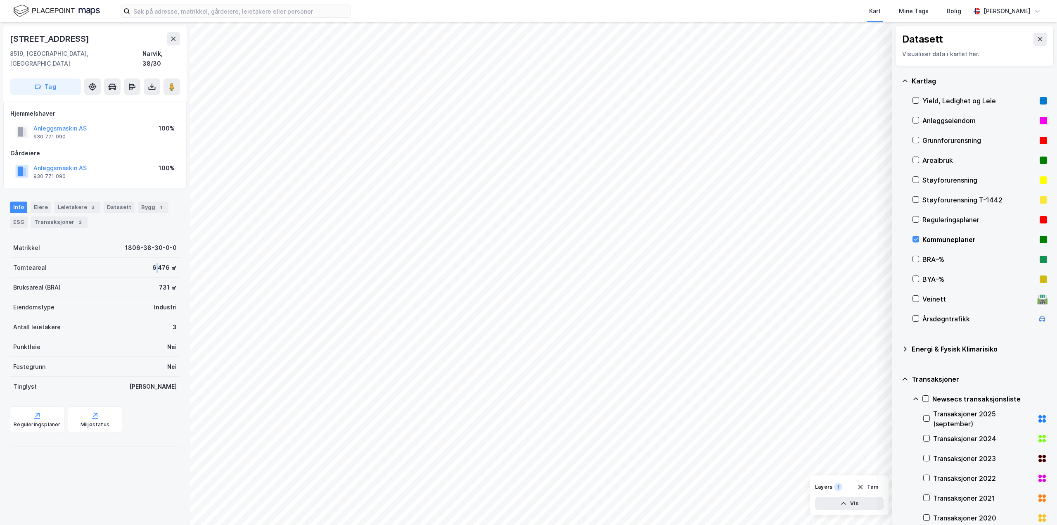
click at [152, 263] on div "6 476 ㎡" at bounding box center [164, 268] width 24 height 10
click at [162, 282] on div "731 ㎡" at bounding box center [168, 287] width 18 height 10
drag, startPoint x: 147, startPoint y: 257, endPoint x: 161, endPoint y: 273, distance: 21.4
click at [166, 263] on div "6 476 ㎡" at bounding box center [164, 268] width 24 height 10
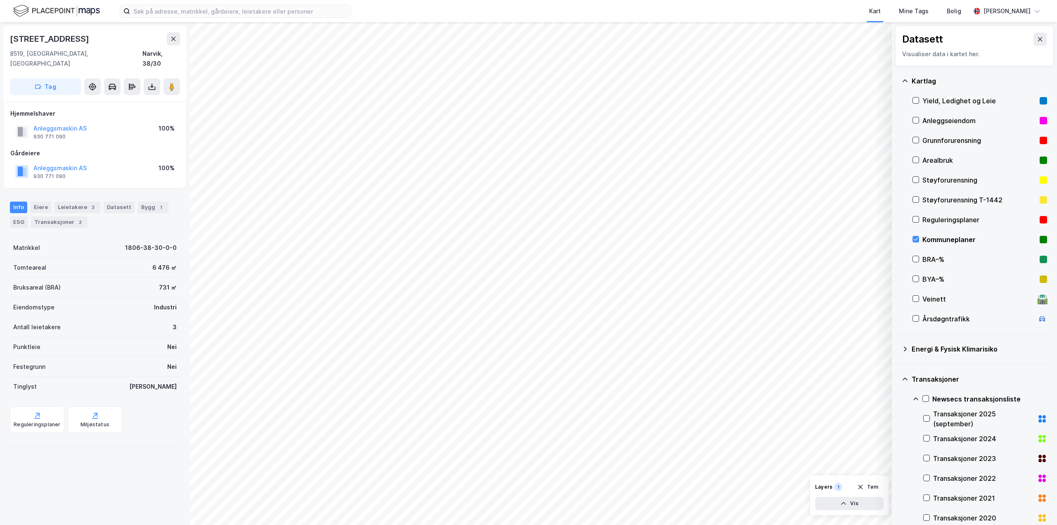
click at [159, 282] on div "731 ㎡" at bounding box center [168, 287] width 18 height 10
drag, startPoint x: 163, startPoint y: 258, endPoint x: 137, endPoint y: 255, distance: 26.2
click at [137, 258] on div "Tomteareal 6 476 ㎡" at bounding box center [95, 268] width 170 height 20
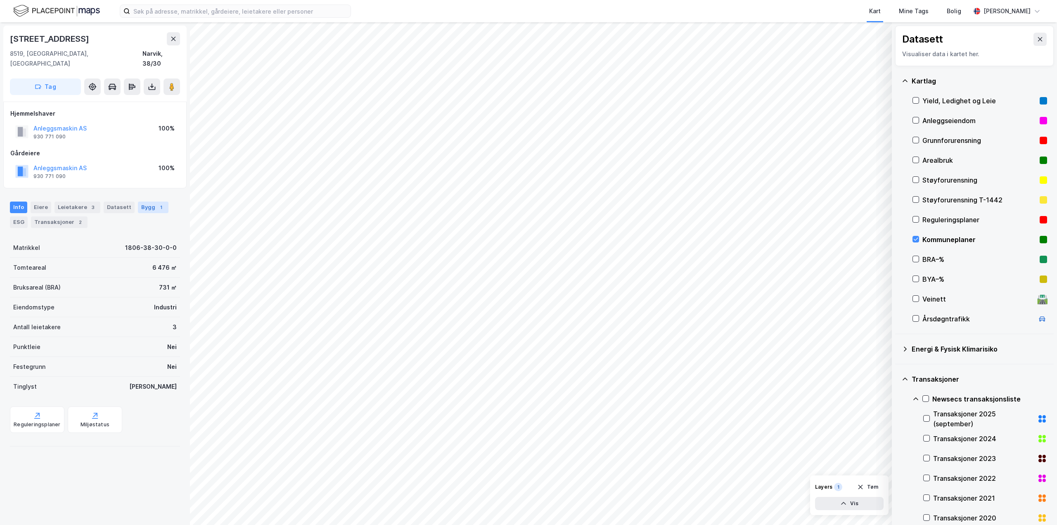
click at [151, 201] on div "Bygg 1" at bounding box center [153, 207] width 31 height 12
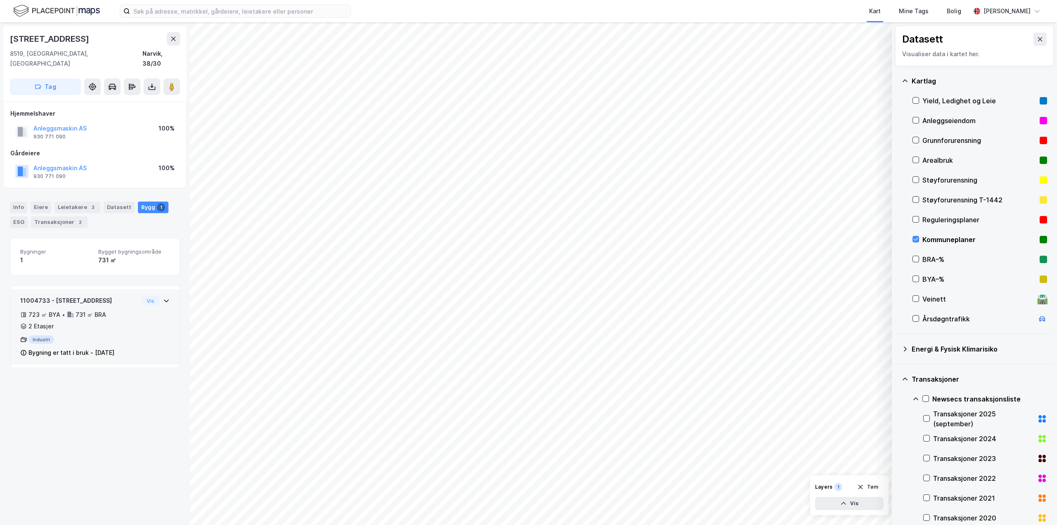
click at [38, 321] on div "2 Etasjer" at bounding box center [40, 326] width 25 height 10
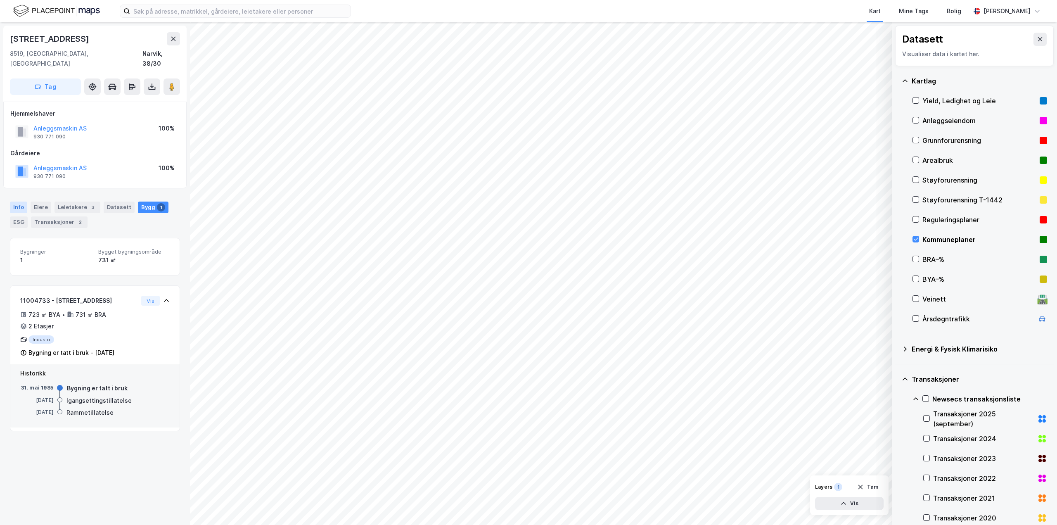
click at [25, 201] on div "Info" at bounding box center [18, 207] width 17 height 12
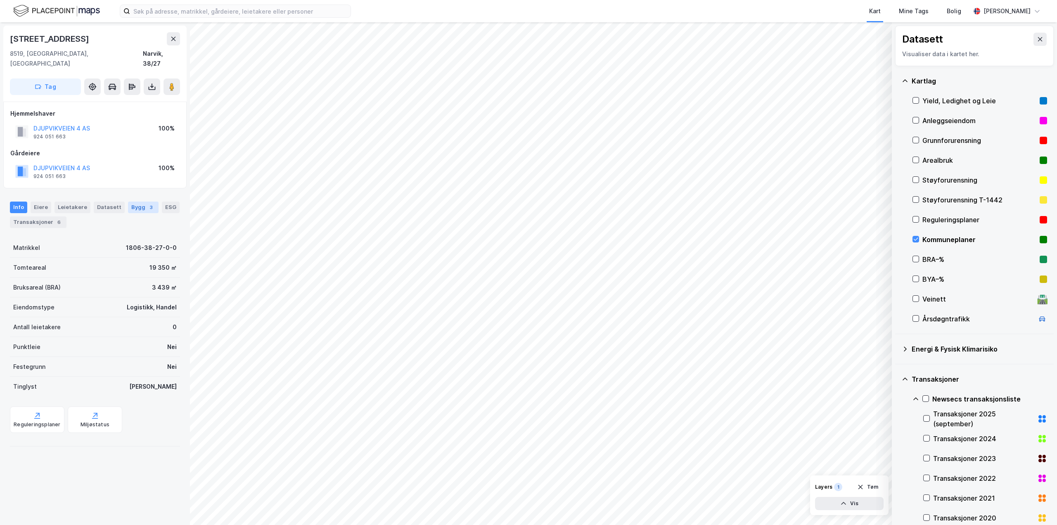
click at [133, 201] on div "Bygg 3" at bounding box center [143, 207] width 31 height 12
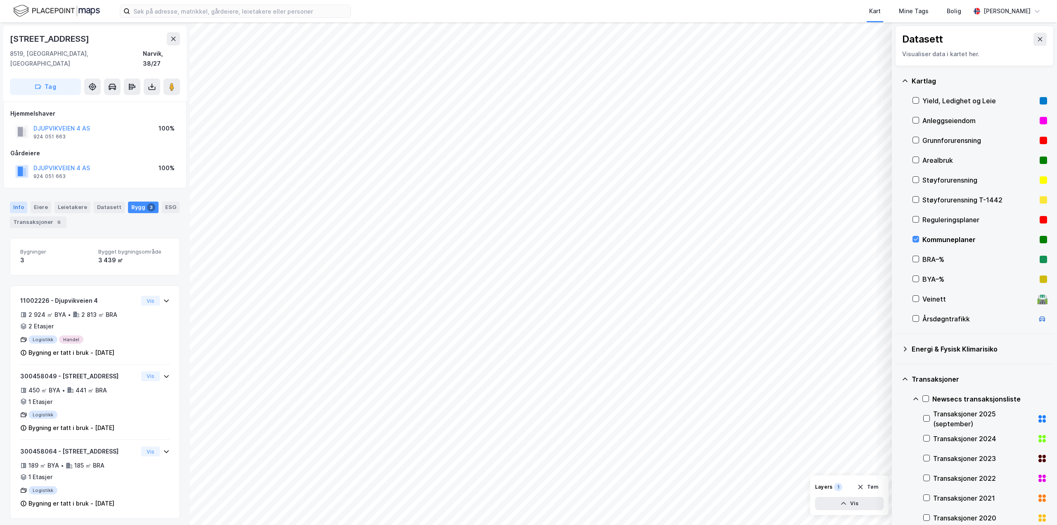
click at [18, 201] on div "Info" at bounding box center [18, 207] width 17 height 12
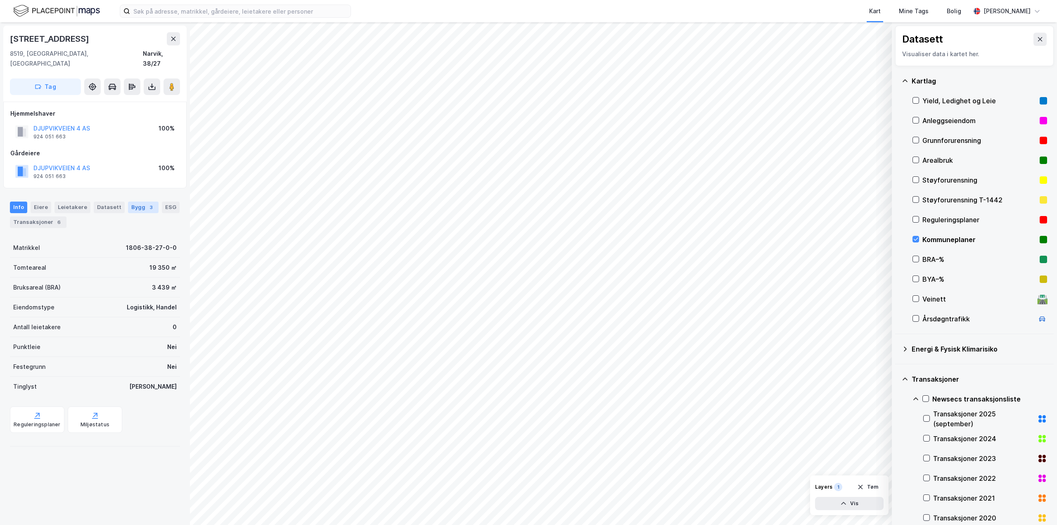
click at [136, 201] on div "Bygg 3" at bounding box center [143, 207] width 31 height 12
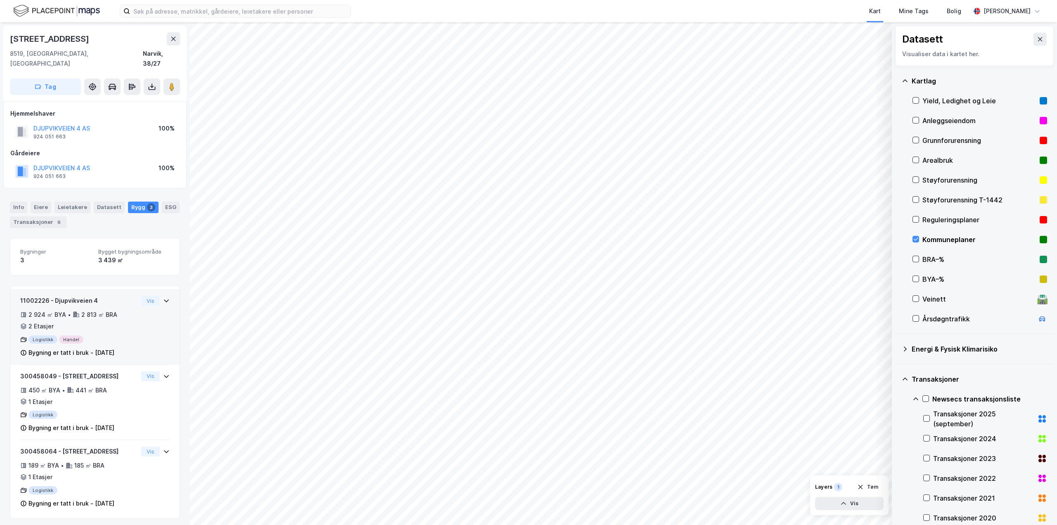
click at [145, 330] on div "11002226 - Djupvikveien 4 2 924 ㎡ BYA • 2 813 ㎡ BRA • 2 Etasjer Logistikk Hande…" at bounding box center [94, 330] width 149 height 69
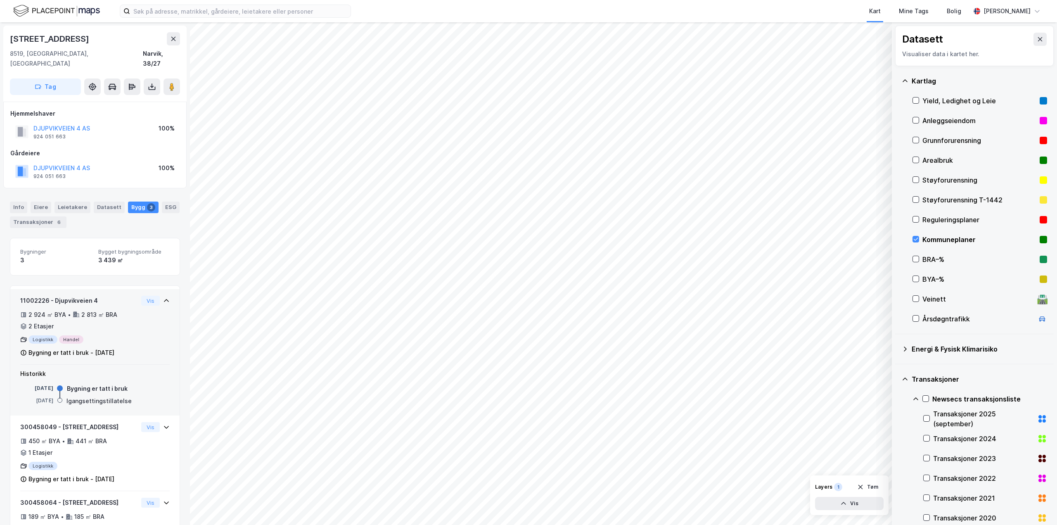
click at [145, 330] on div "11002226 - Djupvikveien 4 2 924 ㎡ BYA • 2 813 ㎡ BRA • 2 Etasjer Logistikk Hande…" at bounding box center [94, 330] width 149 height 69
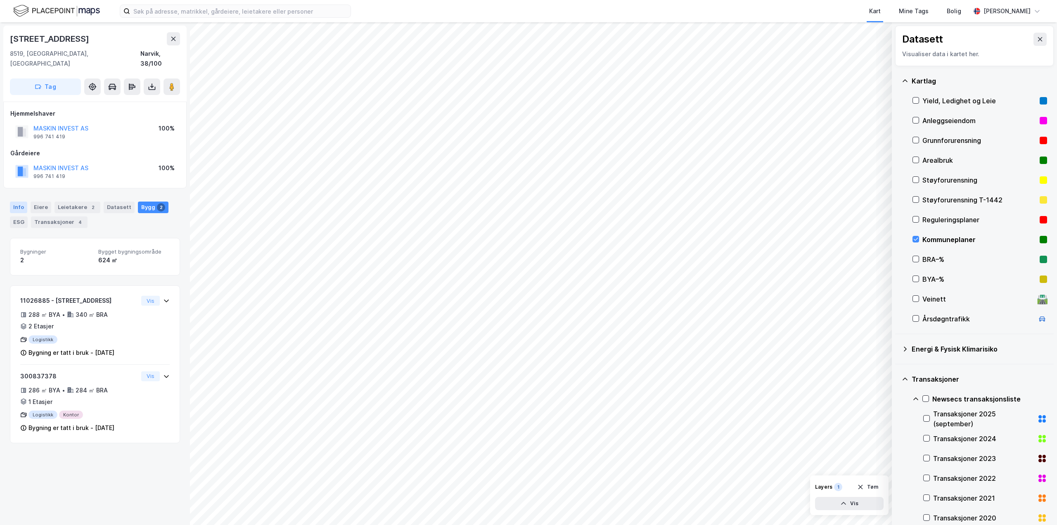
click at [19, 201] on div "Info" at bounding box center [18, 207] width 17 height 12
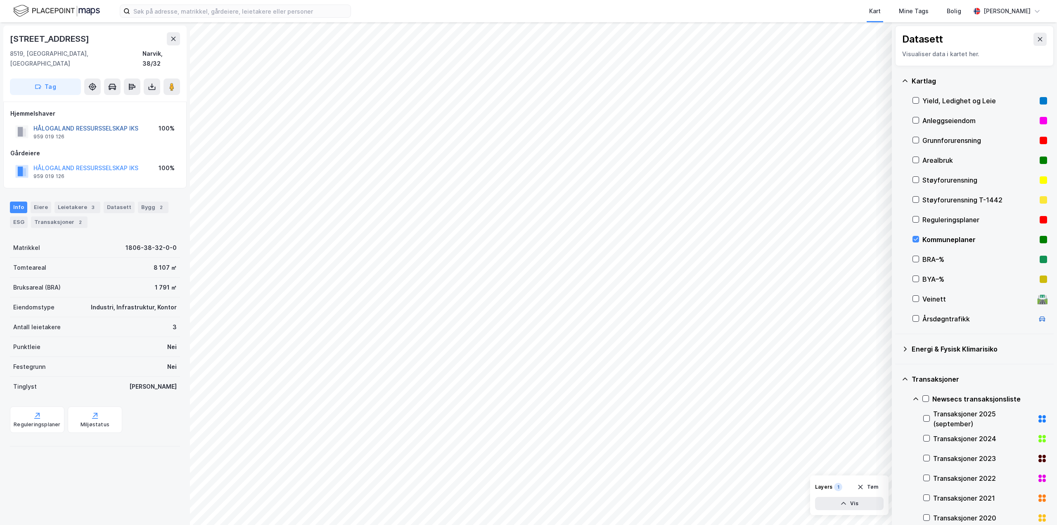
click at [0, 0] on button "HÅLOGALAND RESSURSSELSKAP IKS" at bounding box center [0, 0] width 0 height 0
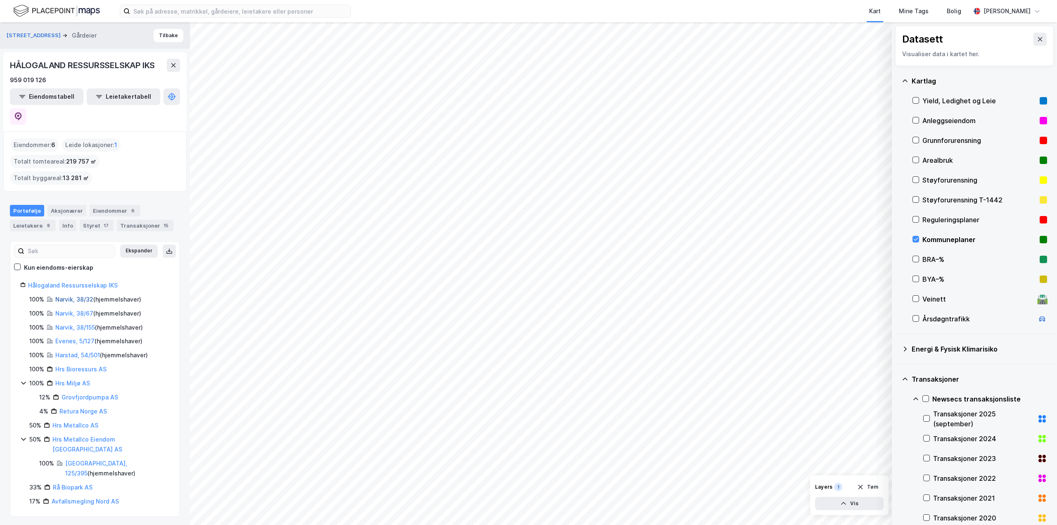
click at [70, 296] on link "Narvik, 38/32" at bounding box center [74, 299] width 38 height 7
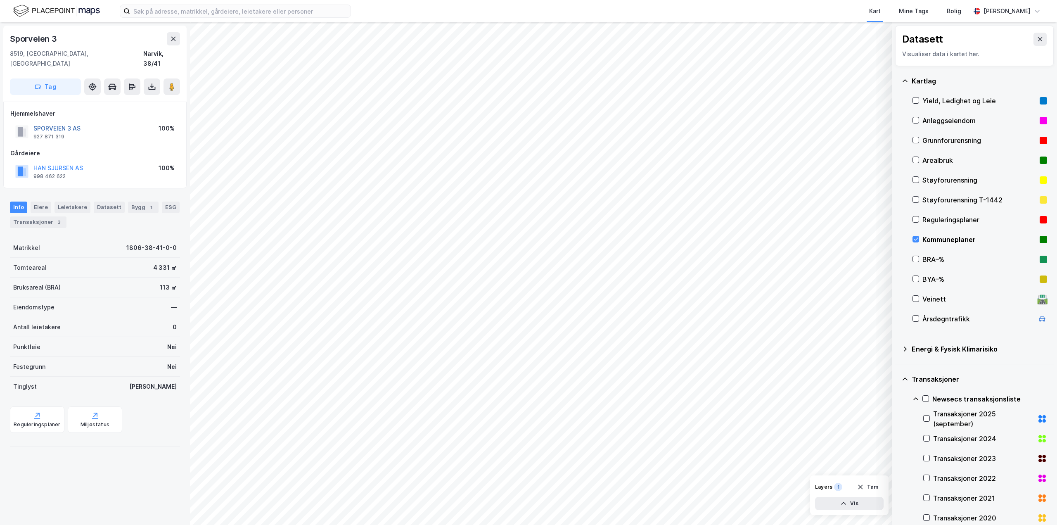
click at [0, 0] on button "SPORVEIEN 3 AS" at bounding box center [0, 0] width 0 height 0
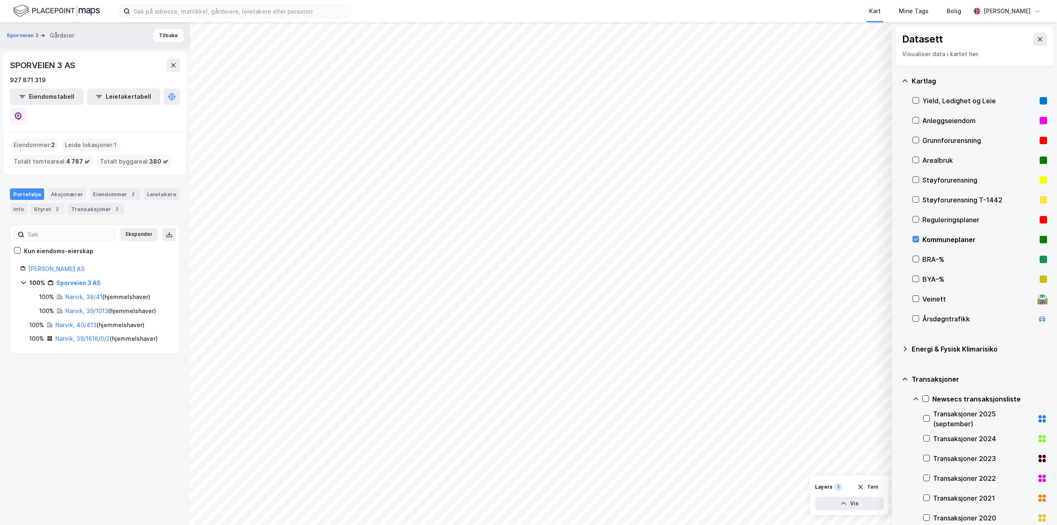
click at [24, 138] on div "Eiendommer : 2" at bounding box center [34, 144] width 48 height 13
click at [108, 188] on div "Eiendommer 2" at bounding box center [115, 194] width 51 height 12
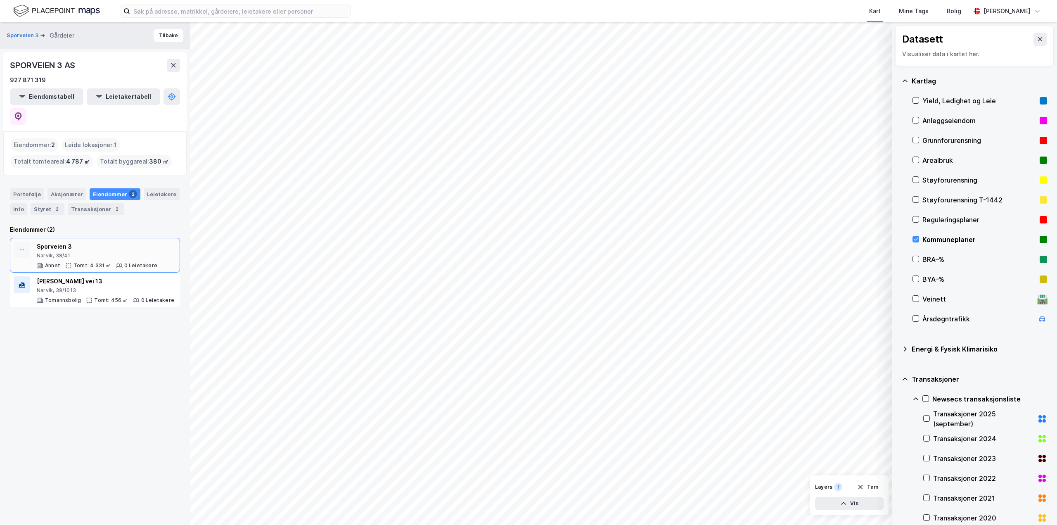
click at [73, 242] on div "Sporveien 3" at bounding box center [97, 247] width 121 height 10
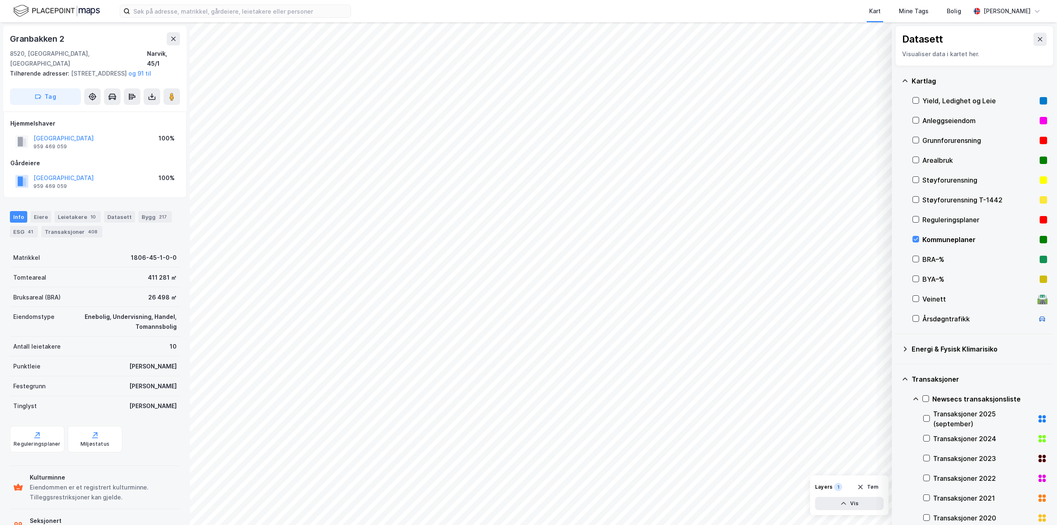
scroll to position [1, 0]
click at [855, 489] on button "Tøm" at bounding box center [868, 486] width 32 height 13
click at [172, 36] on icon at bounding box center [173, 39] width 7 height 7
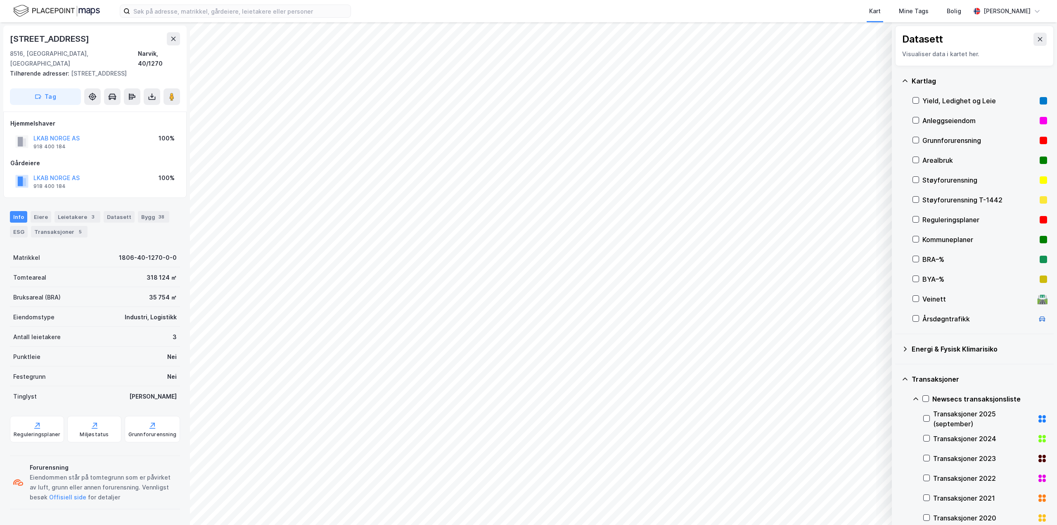
click at [864, 524] on html "Kart Mine Tags Bolig [PERSON_NAME] © Mapbox © OpenStreetMap Improve this map © …" at bounding box center [528, 262] width 1057 height 525
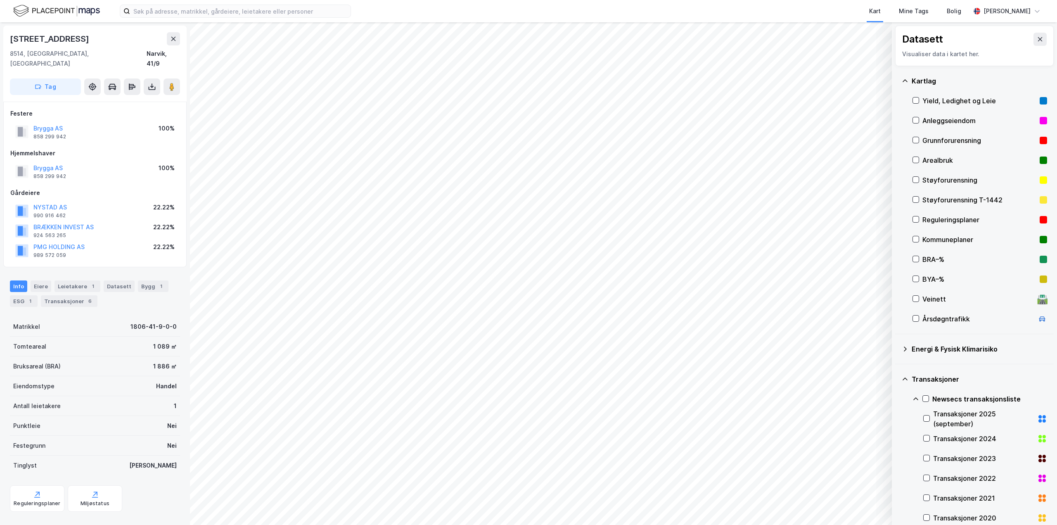
scroll to position [1, 0]
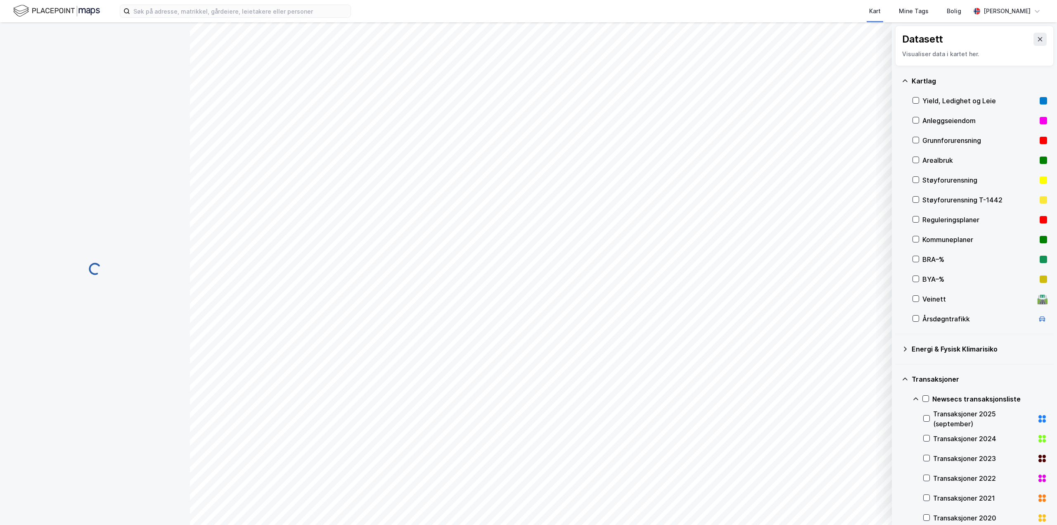
scroll to position [1, 0]
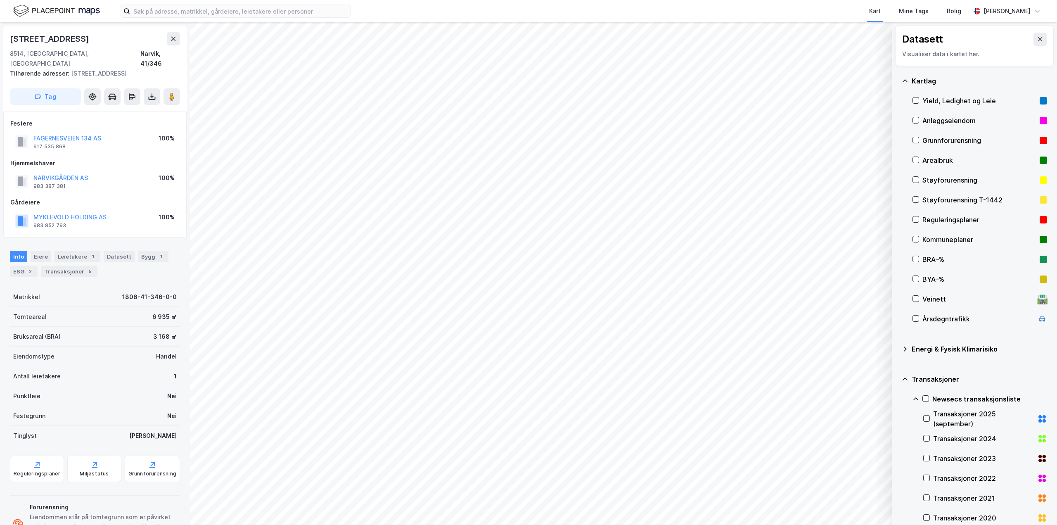
scroll to position [1, 0]
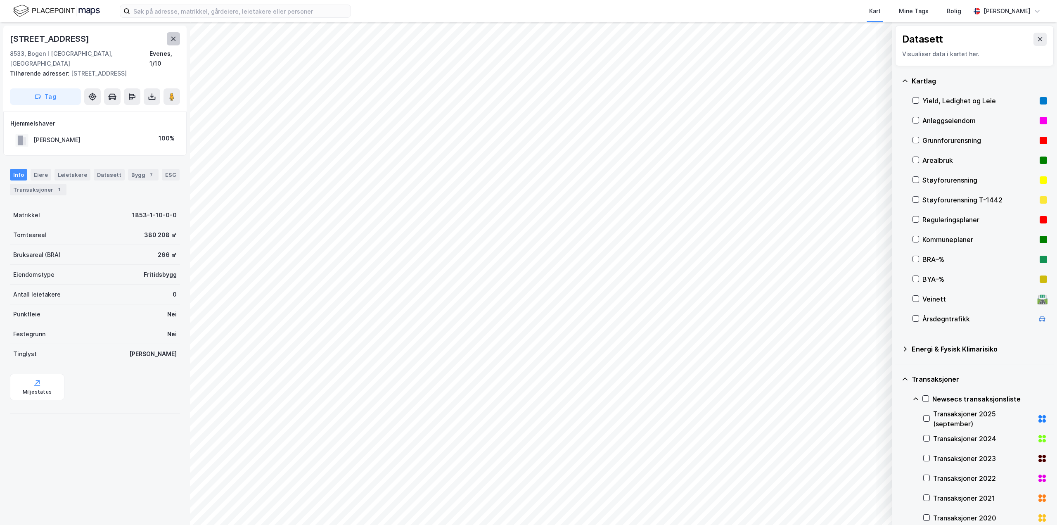
click at [169, 38] on button at bounding box center [173, 38] width 13 height 13
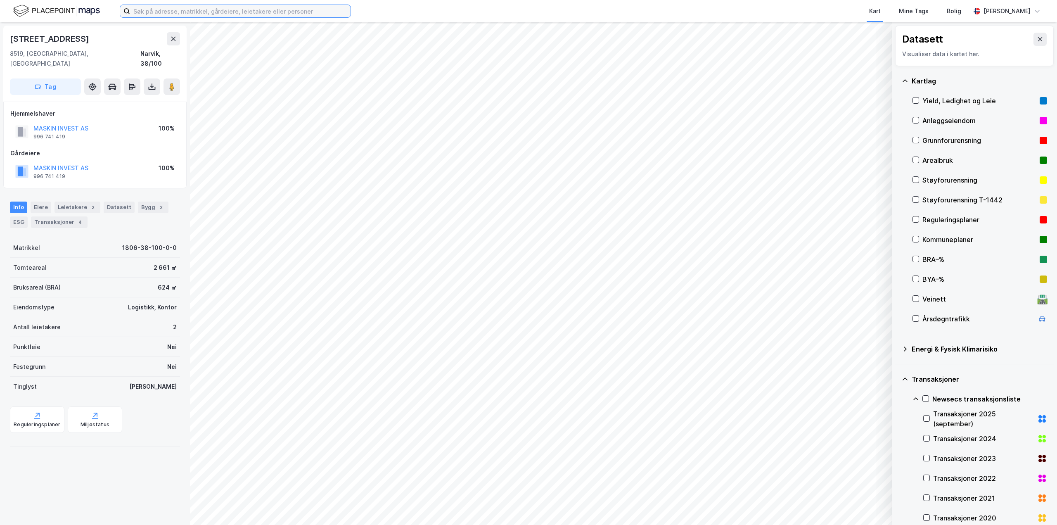
click at [189, 15] on input at bounding box center [240, 11] width 220 height 12
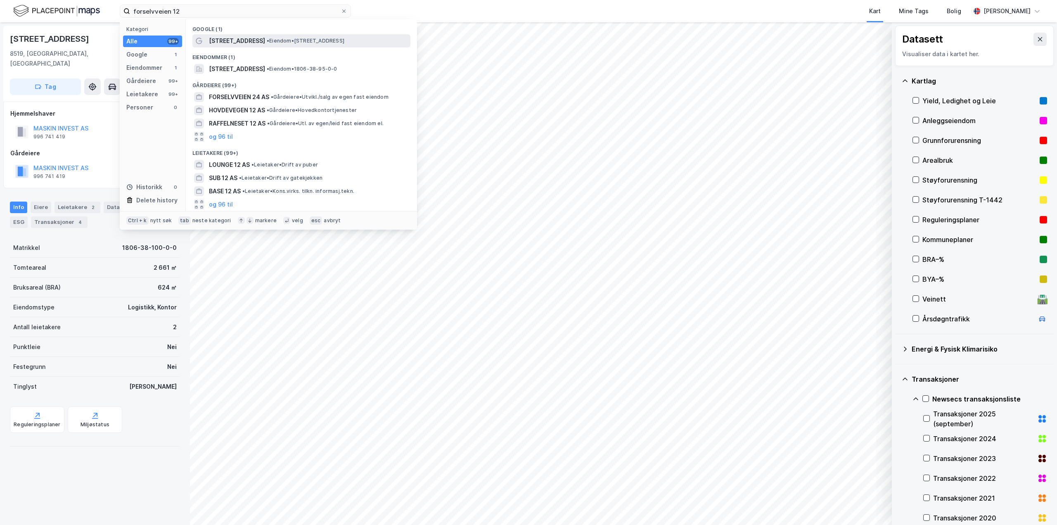
click at [260, 45] on div "[STREET_ADDRESS] • Eiendom • [STREET_ADDRESS]" at bounding box center [309, 41] width 200 height 10
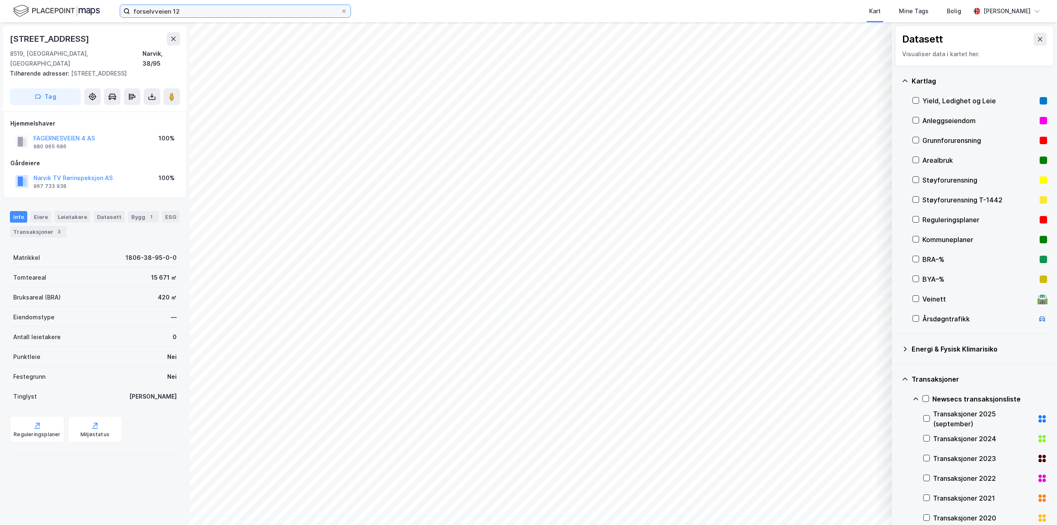
click at [194, 9] on input "forselvveien 12" at bounding box center [235, 11] width 211 height 12
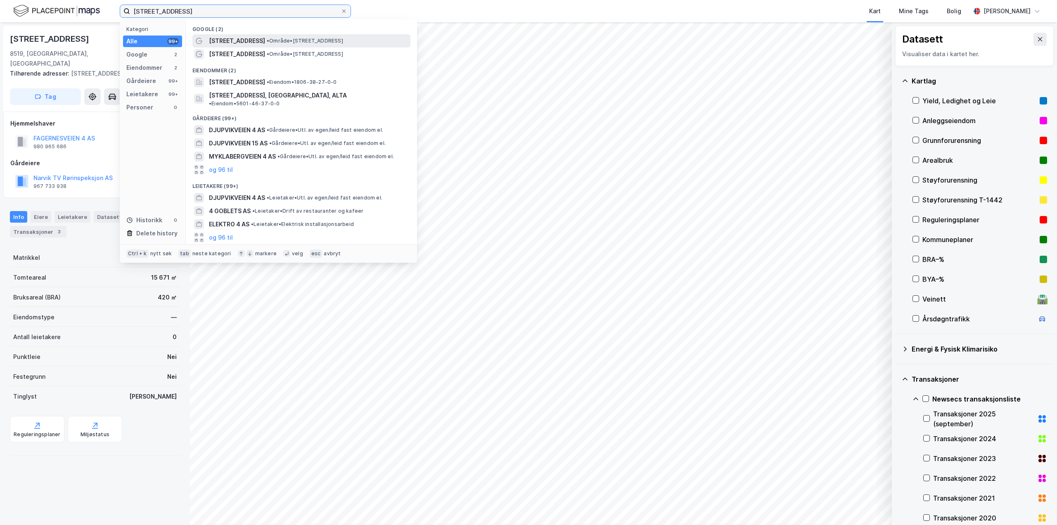
type input "[STREET_ADDRESS]"
click at [257, 36] on div "[STREET_ADDRESS] • Område • [STREET_ADDRESS]" at bounding box center [309, 41] width 200 height 10
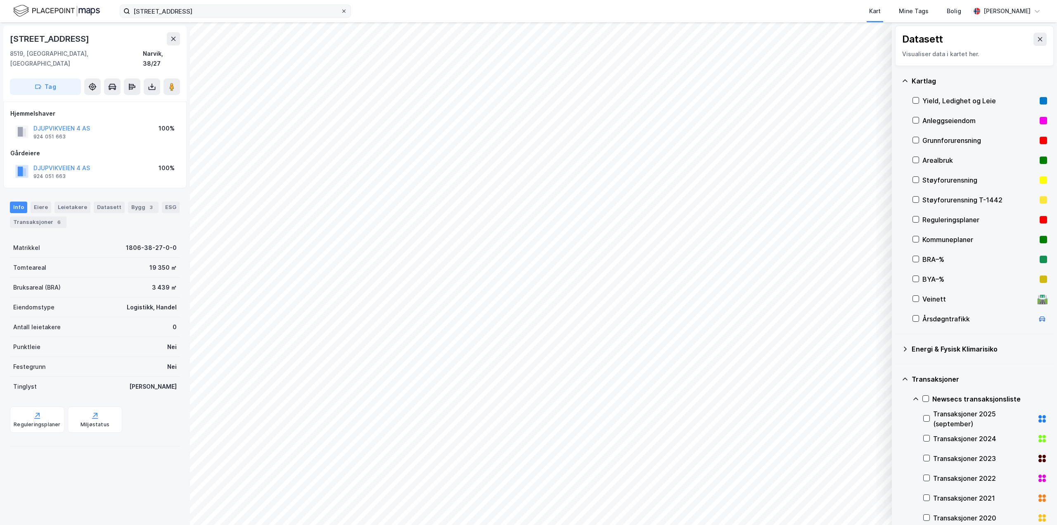
click at [342, 9] on icon at bounding box center [343, 11] width 5 height 5
click at [341, 9] on input "[STREET_ADDRESS]" at bounding box center [235, 11] width 211 height 12
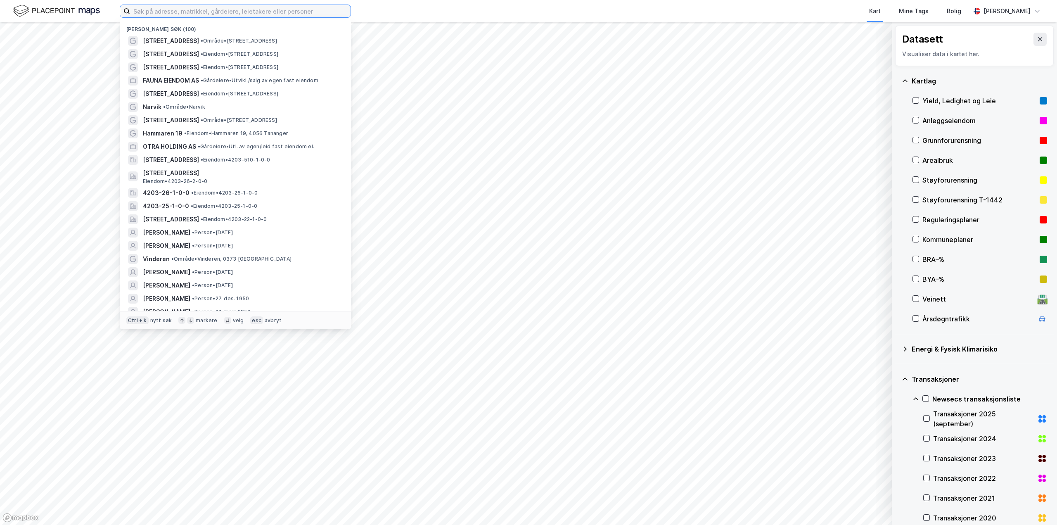
click at [300, 10] on input at bounding box center [240, 11] width 220 height 12
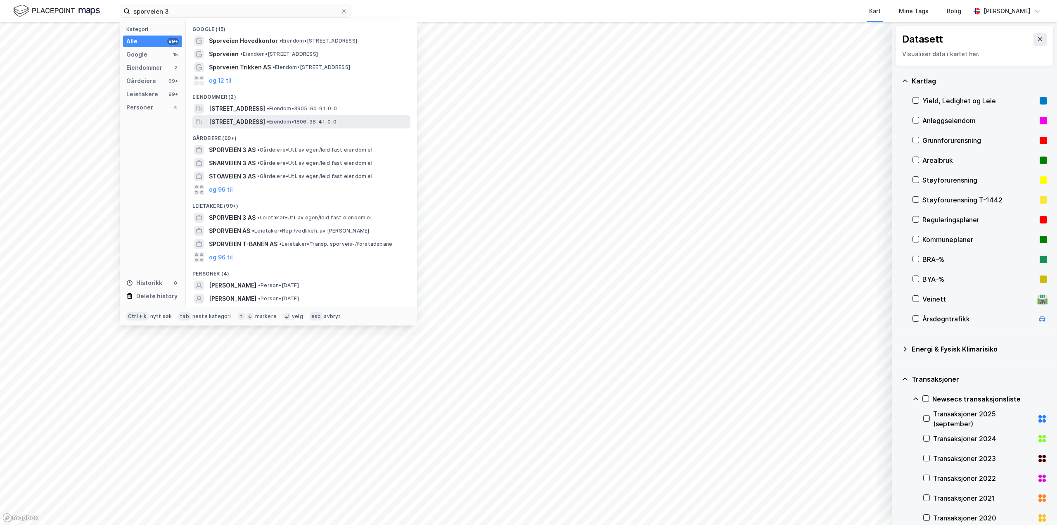
click at [336, 125] on div "[STREET_ADDRESS] • Eiendom • 1806-38-41-0-0" at bounding box center [309, 122] width 200 height 10
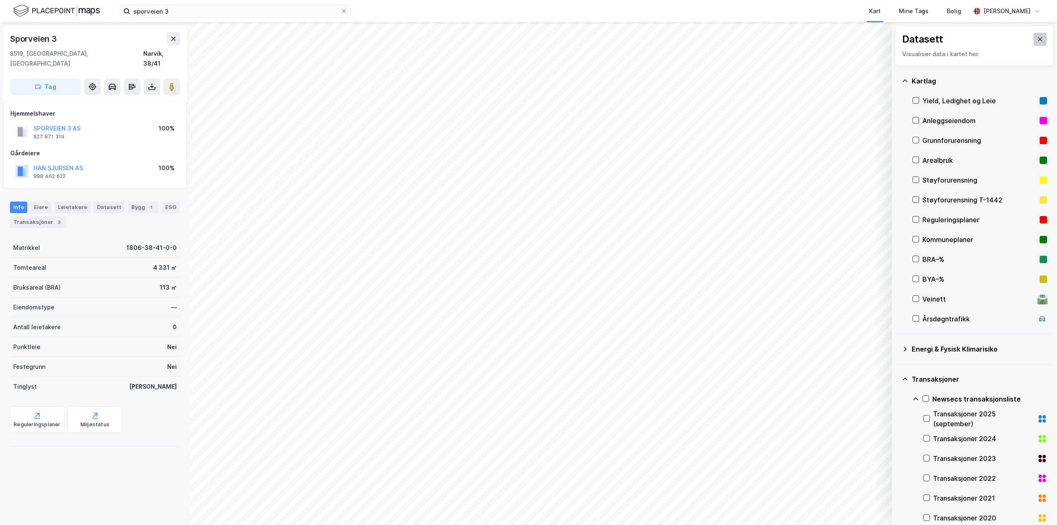
click at [1037, 40] on icon at bounding box center [1040, 39] width 7 height 7
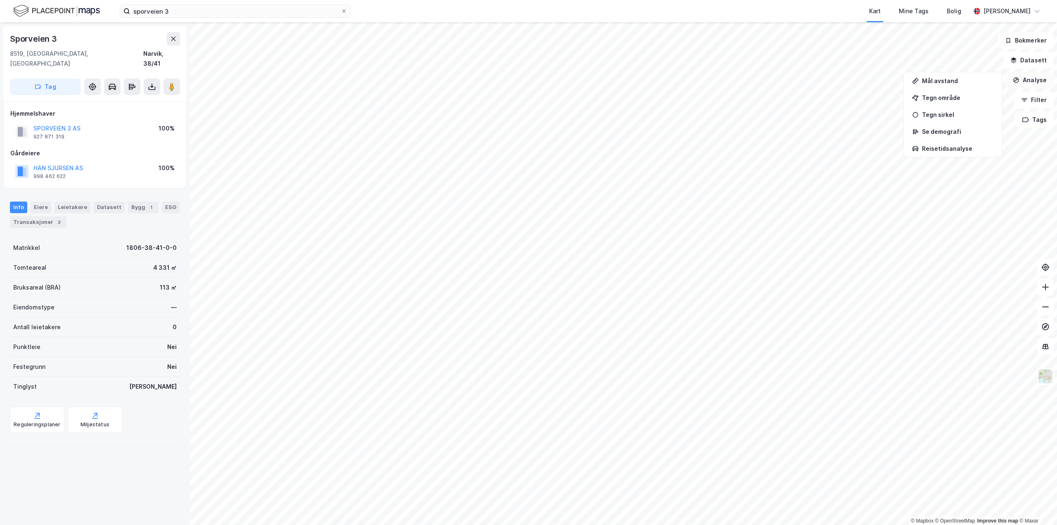
click at [1029, 85] on button "Analyse" at bounding box center [1030, 80] width 48 height 17
click at [145, 201] on div "Bygg 1" at bounding box center [153, 207] width 31 height 12
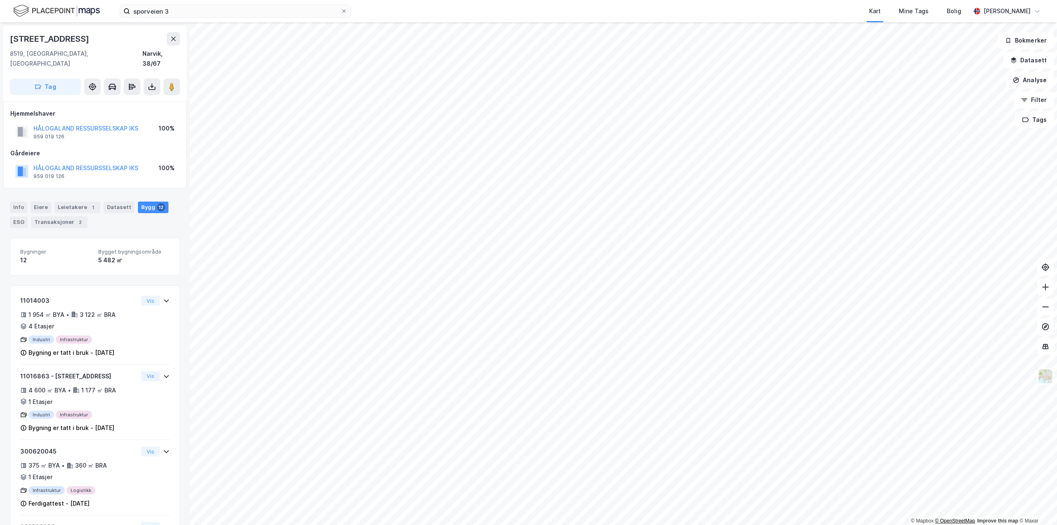
scroll to position [1, 0]
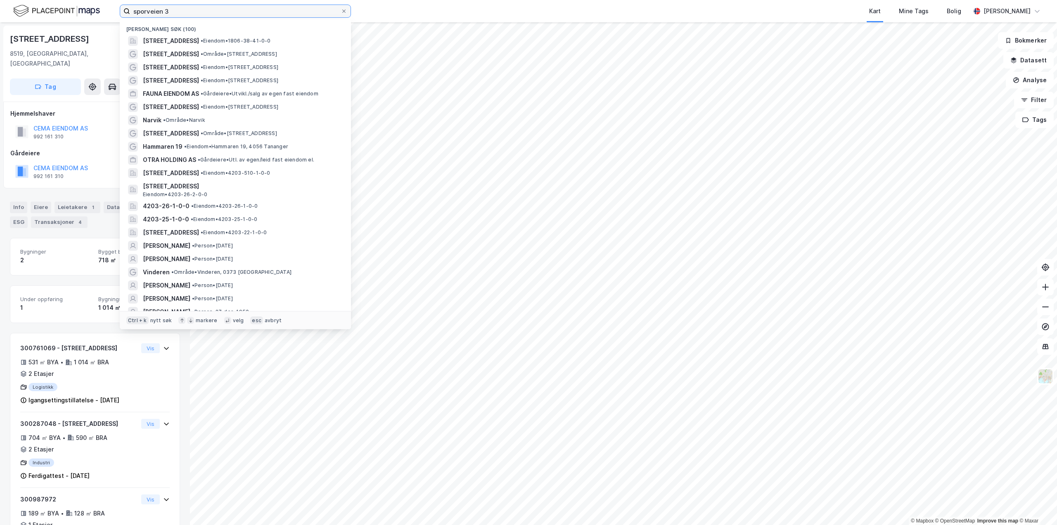
click at [206, 14] on input "sporveien 3" at bounding box center [235, 11] width 211 height 12
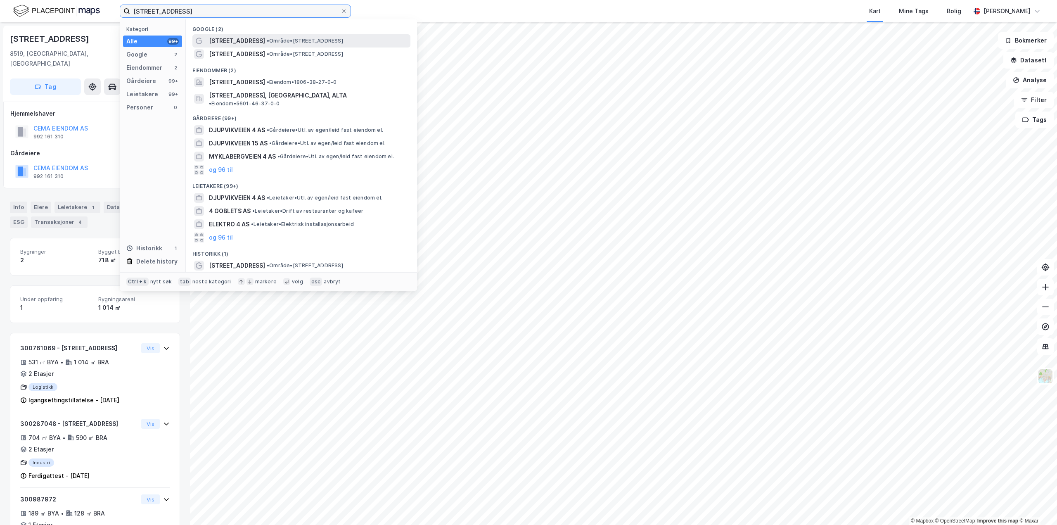
type input "[STREET_ADDRESS]"
click at [283, 46] on div "[STREET_ADDRESS] • Område • [STREET_ADDRESS]" at bounding box center [301, 40] width 218 height 13
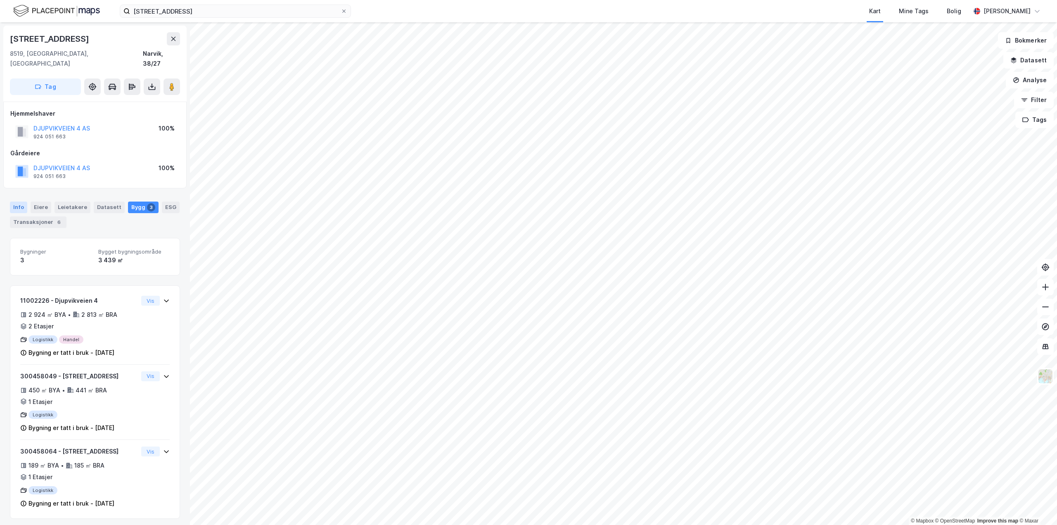
click at [17, 201] on div "Info" at bounding box center [18, 207] width 17 height 12
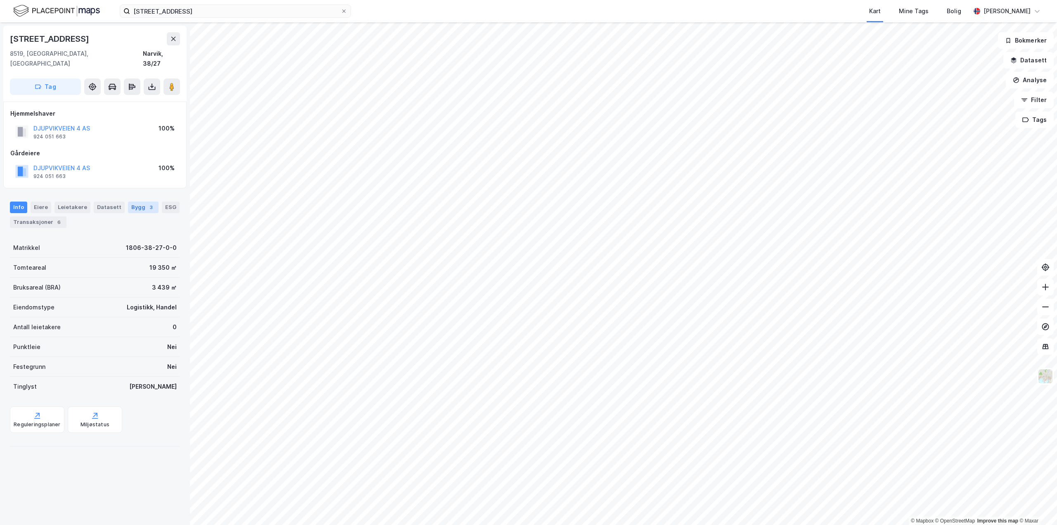
click at [135, 201] on div "Bygg 3" at bounding box center [143, 207] width 31 height 12
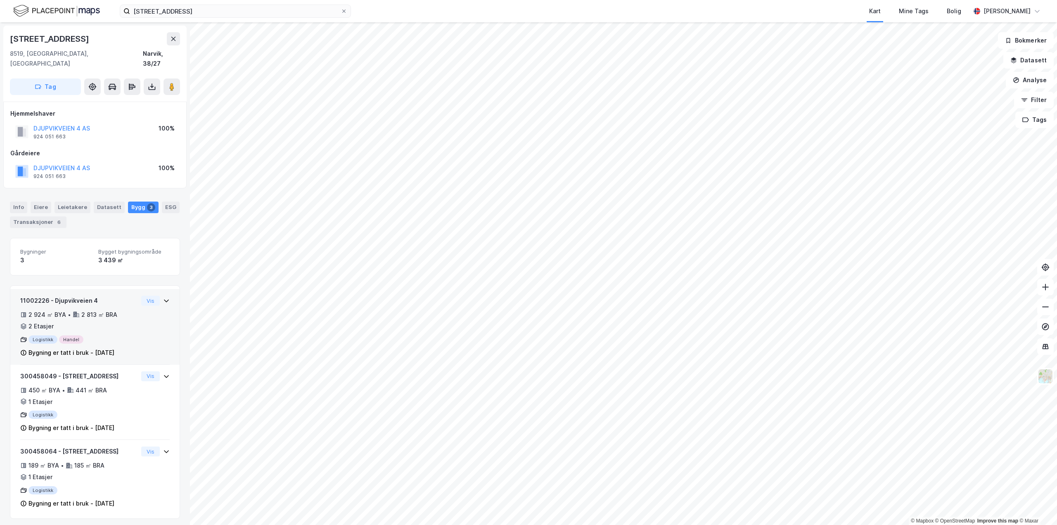
click at [114, 348] on div "Bygning er tatt i bruk - [DATE]" at bounding box center [71, 353] width 86 height 10
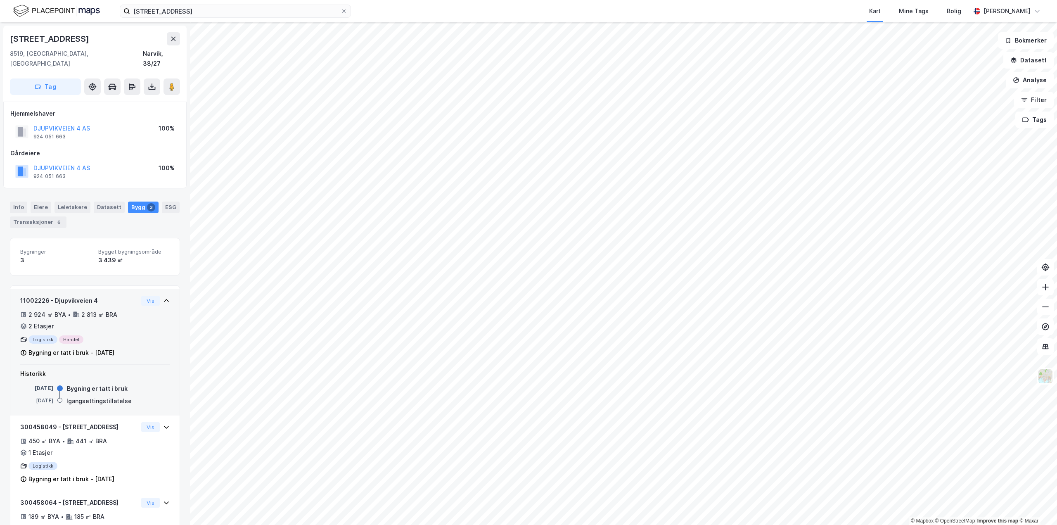
click at [114, 348] on div "Bygning er tatt i bruk - [DATE]" at bounding box center [71, 353] width 86 height 10
